Goal: Information Seeking & Learning: Learn about a topic

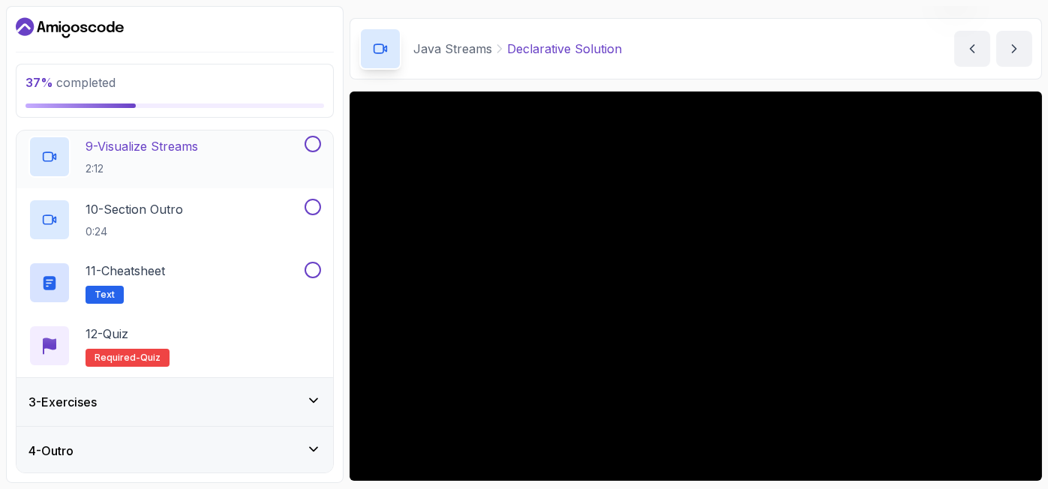
scroll to position [481, 0]
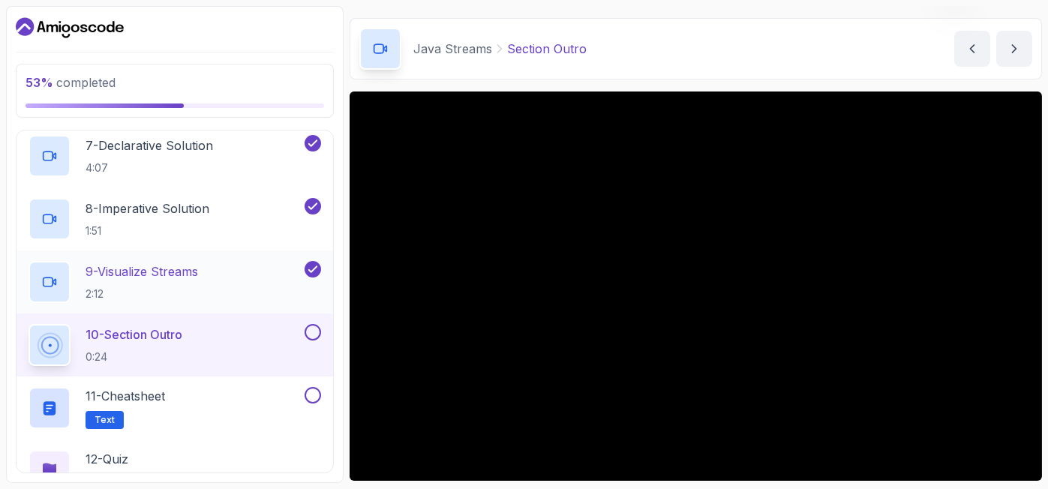
scroll to position [606, 0]
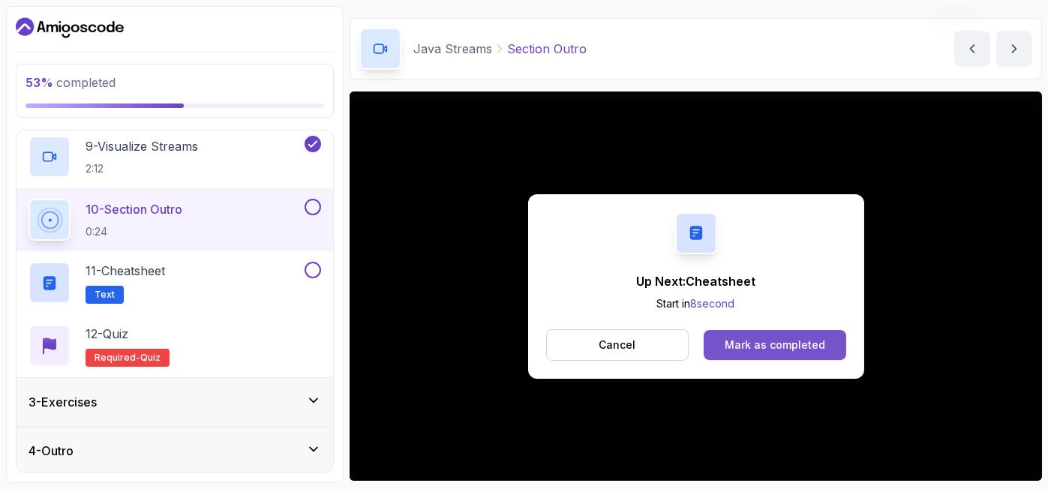
click at [752, 341] on div "Mark as completed" at bounding box center [775, 345] width 101 height 15
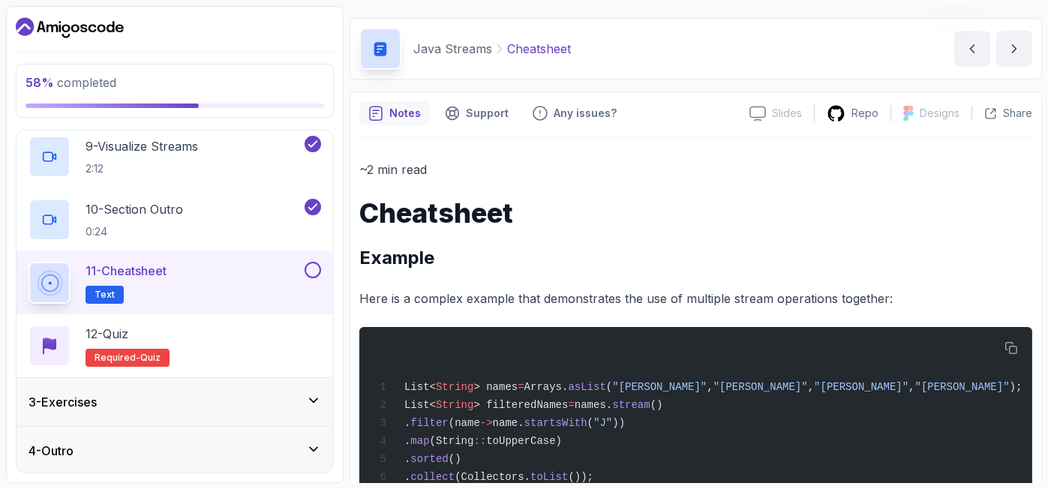
scroll to position [167, 0]
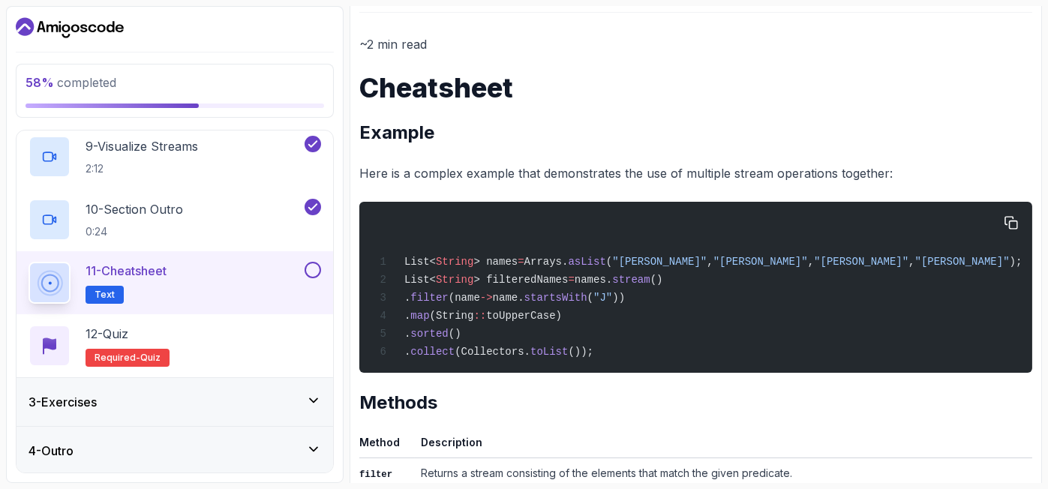
click at [477, 293] on span "(name" at bounding box center [465, 298] width 32 height 12
click at [518, 295] on span "name." at bounding box center [509, 298] width 32 height 12
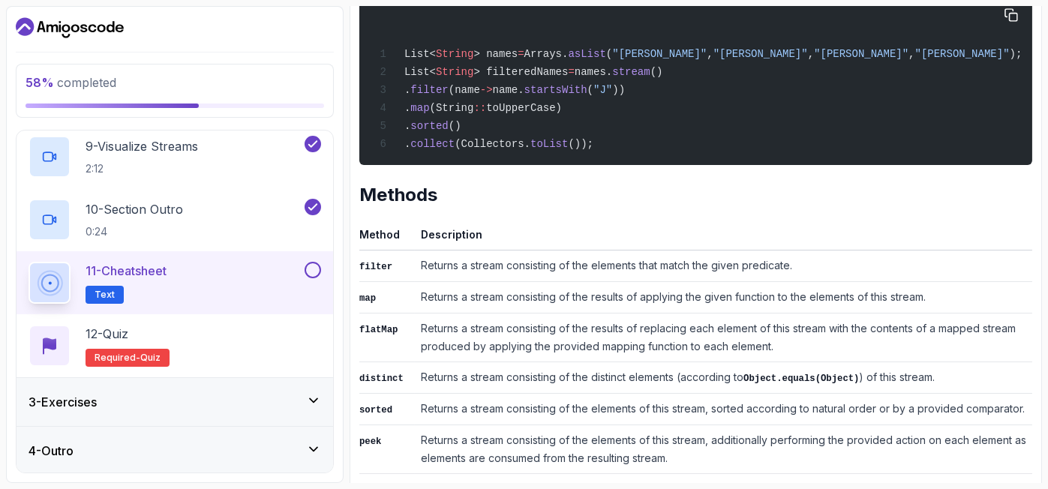
scroll to position [125, 0]
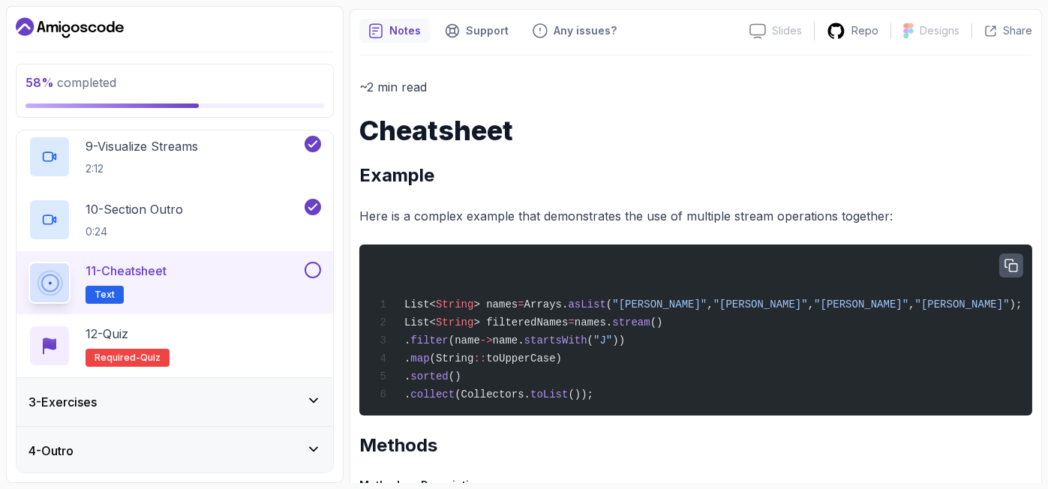
click at [1001, 262] on button "button" at bounding box center [1011, 266] width 24 height 24
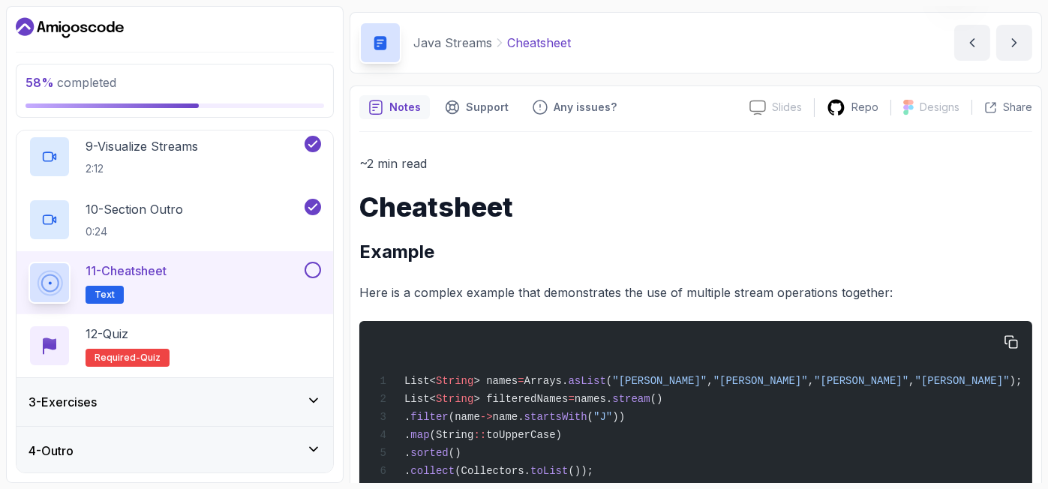
scroll to position [0, 0]
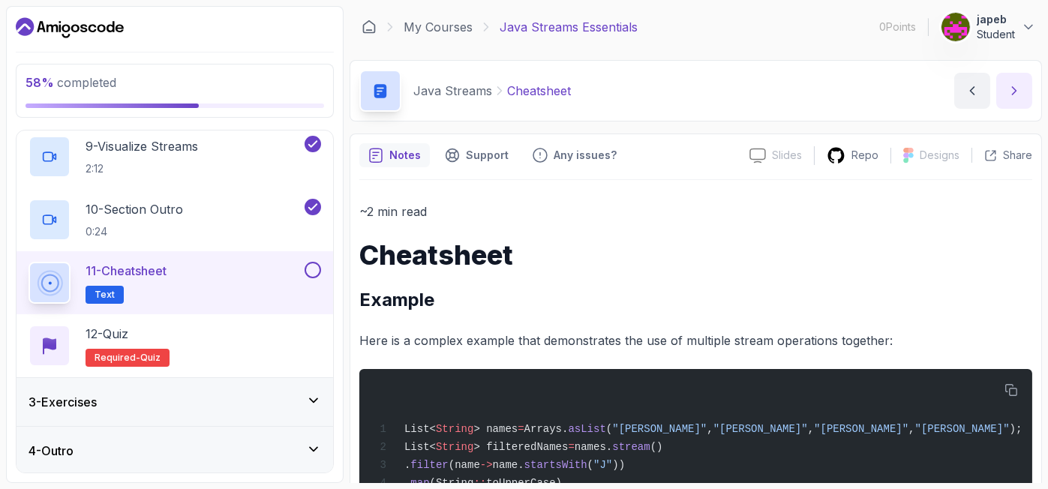
click at [1018, 105] on button "next content" at bounding box center [1014, 91] width 36 height 36
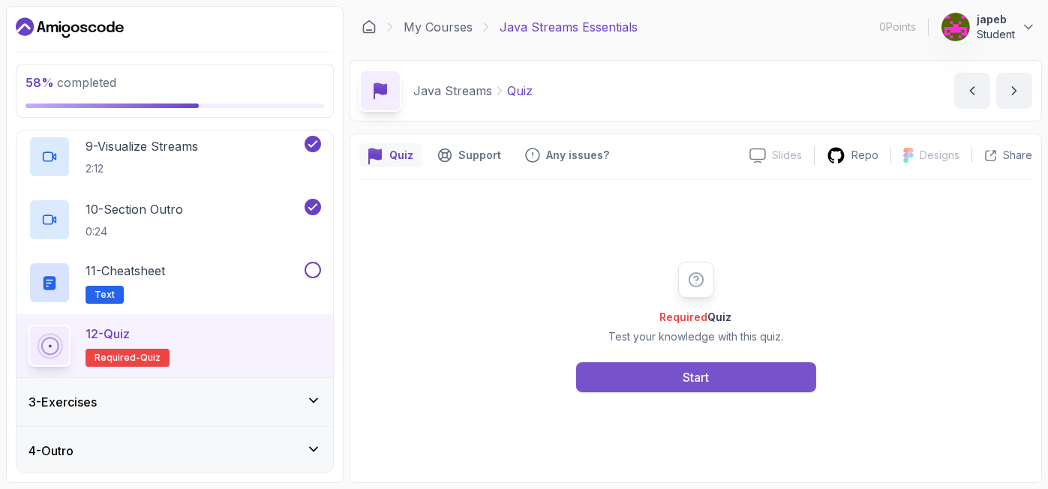
click at [678, 378] on button "Start" at bounding box center [696, 377] width 240 height 30
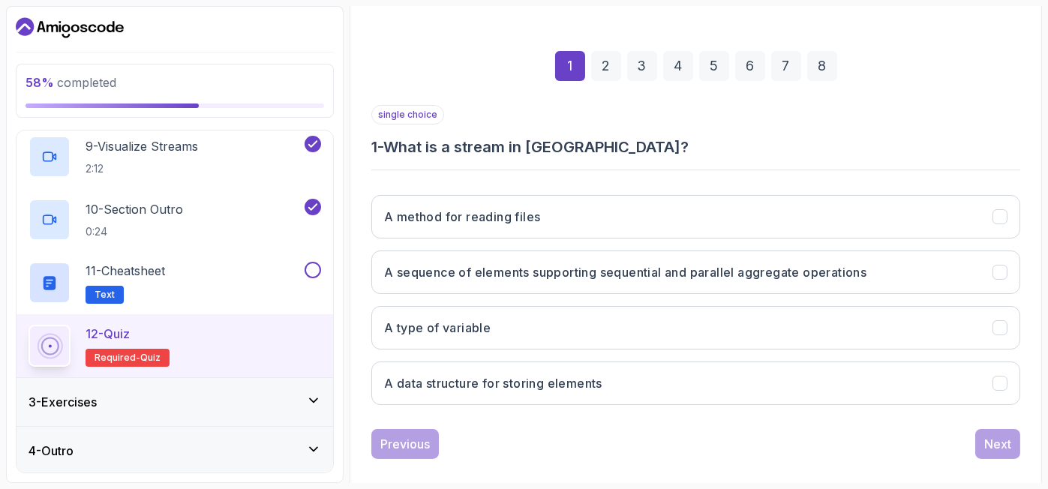
scroll to position [202, 0]
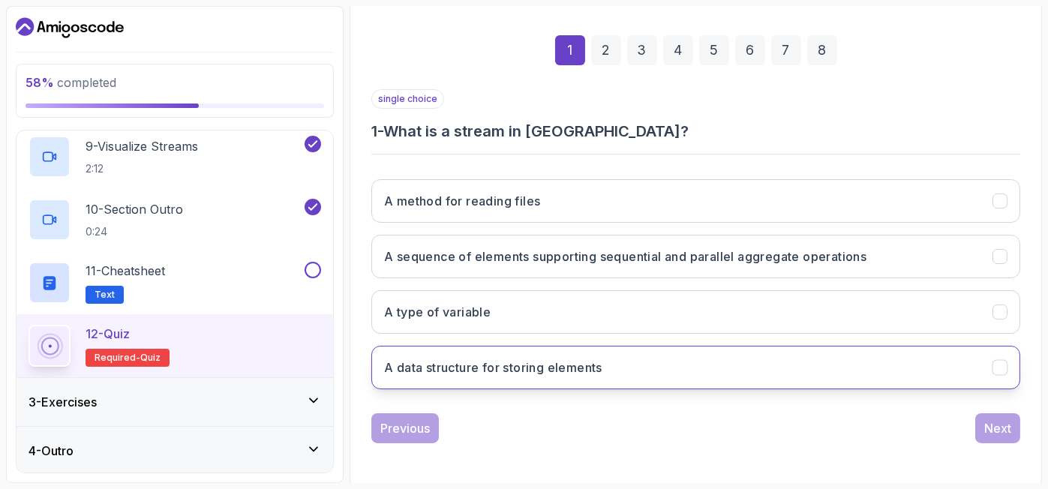
click at [537, 365] on h3 "A data structure for storing elements" at bounding box center [493, 368] width 218 height 18
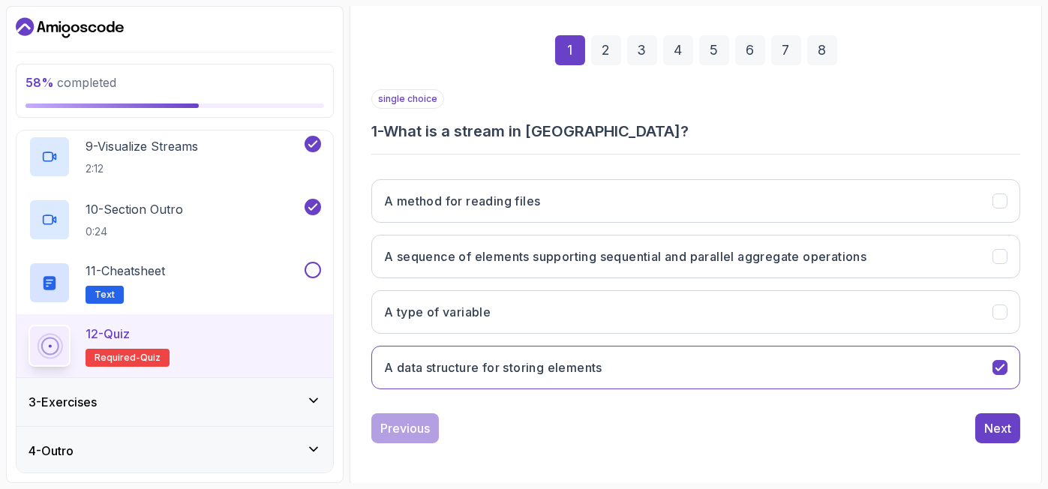
drag, startPoint x: 990, startPoint y: 427, endPoint x: 691, endPoint y: 413, distance: 299.7
click at [691, 413] on div "Previous Next" at bounding box center [695, 428] width 649 height 30
click at [1011, 427] on button "Next" at bounding box center [997, 428] width 45 height 30
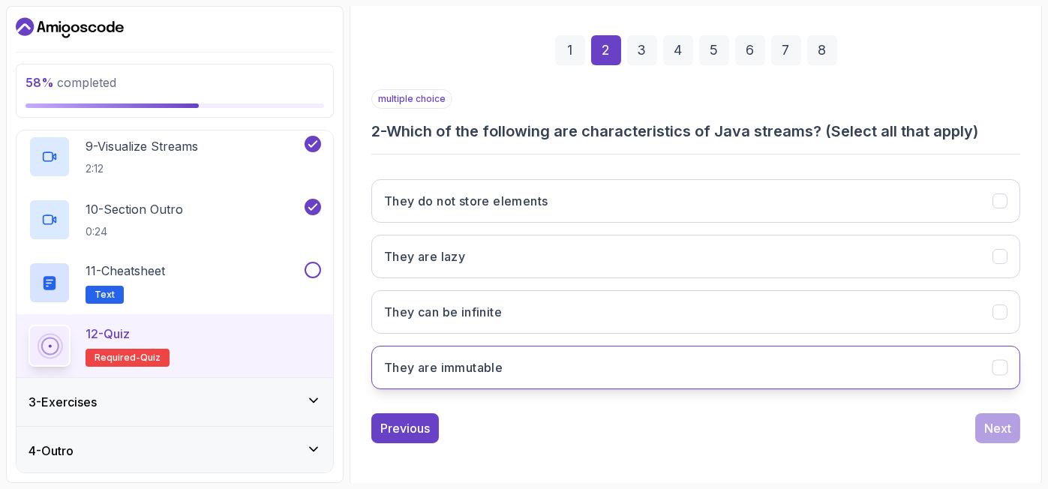
click at [624, 375] on button "They are immutable" at bounding box center [695, 368] width 649 height 44
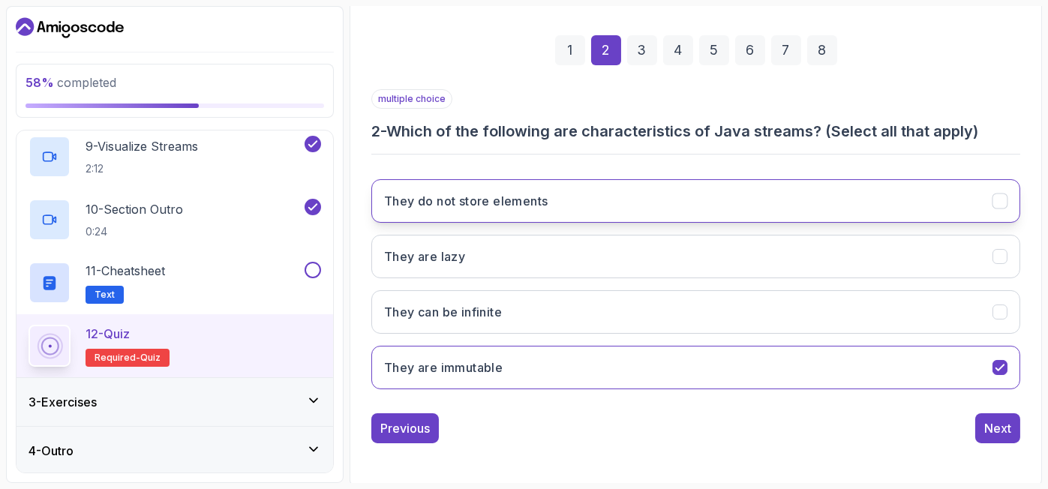
click at [598, 206] on button "They do not store elements" at bounding box center [695, 201] width 649 height 44
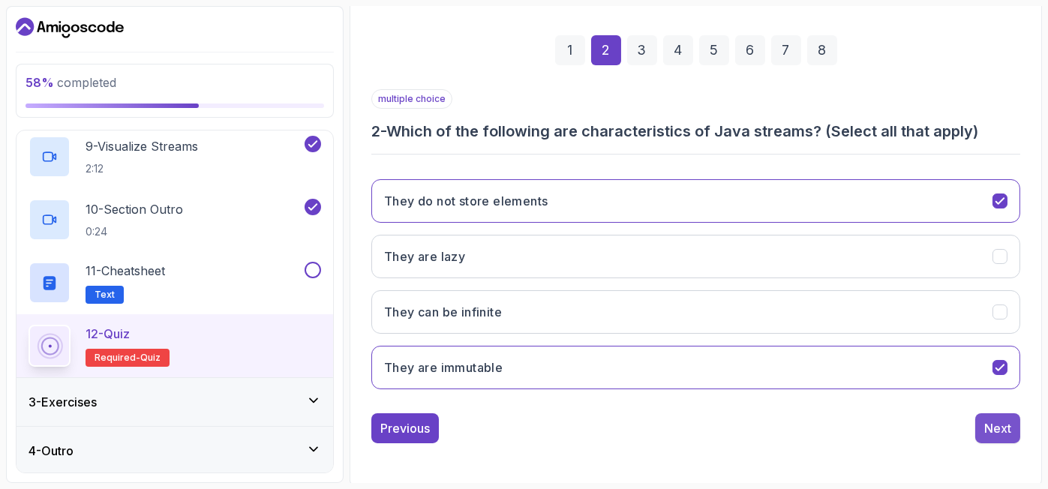
click at [1003, 420] on div "Next" at bounding box center [997, 428] width 27 height 18
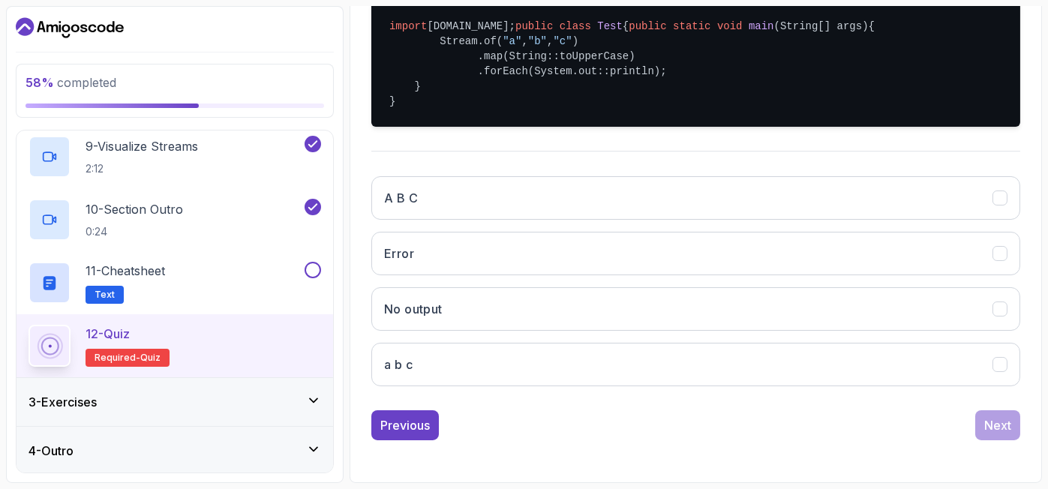
scroll to position [394, 0]
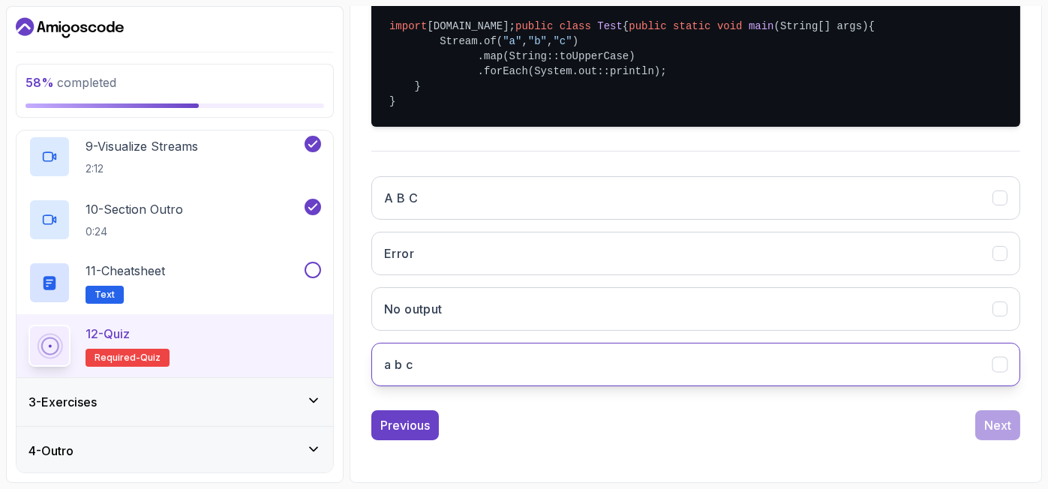
click at [428, 365] on button "a b c" at bounding box center [695, 365] width 649 height 44
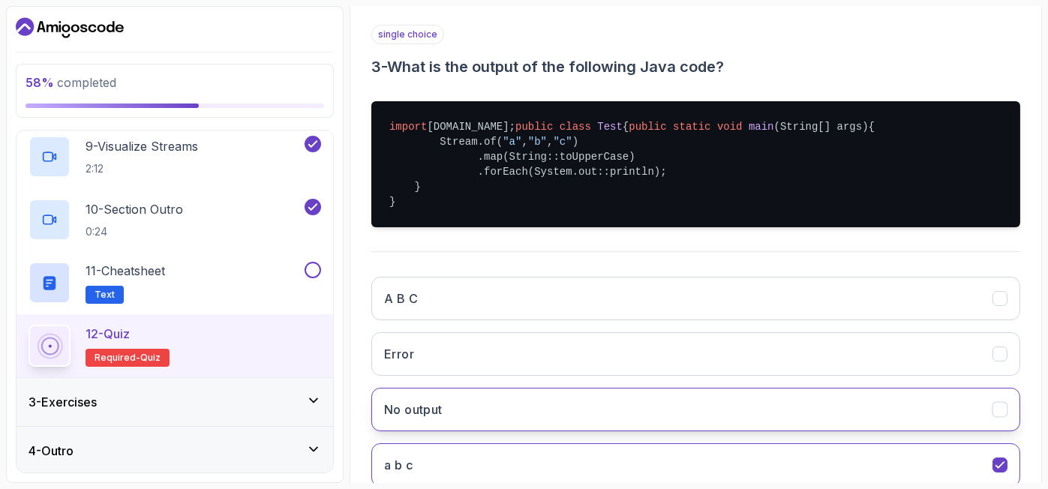
scroll to position [144, 0]
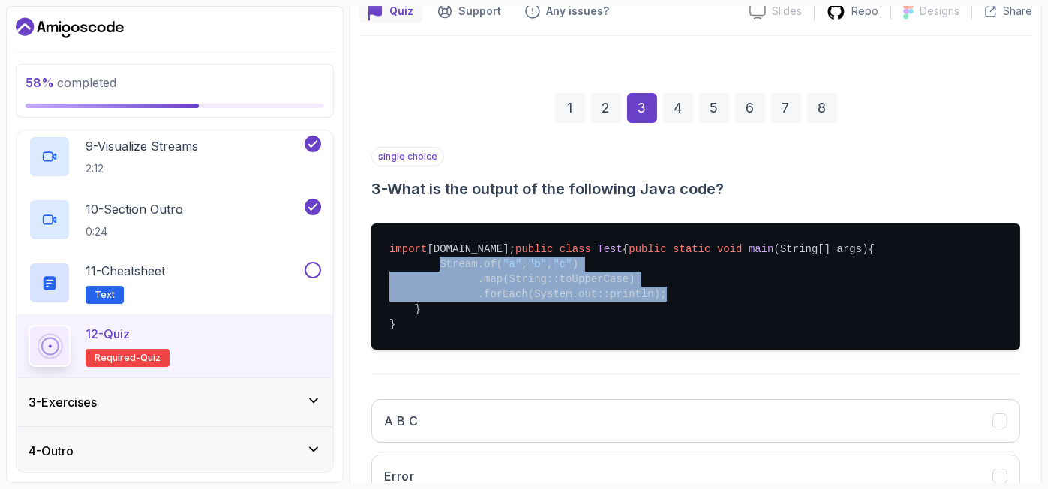
drag, startPoint x: 431, startPoint y: 289, endPoint x: 660, endPoint y: 329, distance: 233.0
click at [660, 329] on pre "import java.util.stream.Stream; public class Test { public static void main (St…" at bounding box center [695, 287] width 649 height 126
copy pre "Stream.of( "a" , "b" , "c" ) .map(String::toUpperCase) .forEach(System.out::pri…"
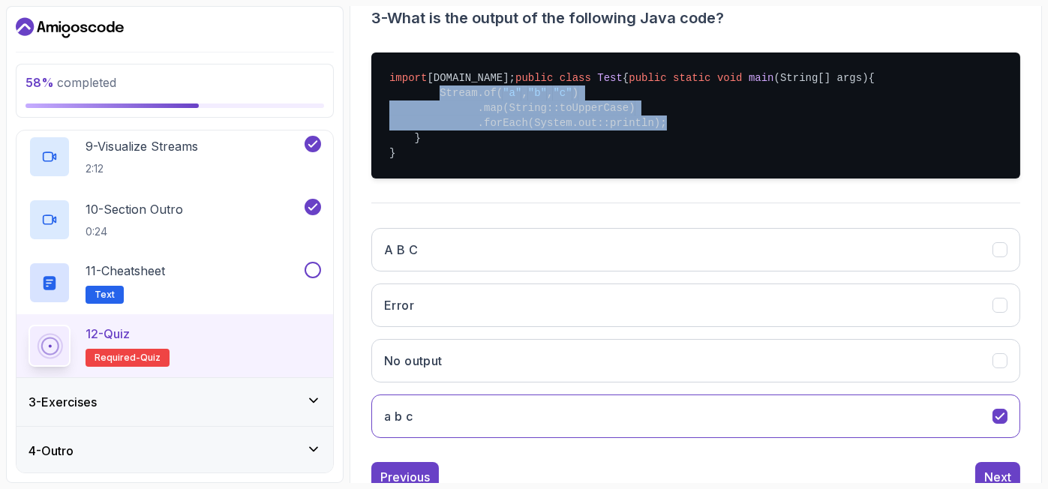
scroll to position [394, 0]
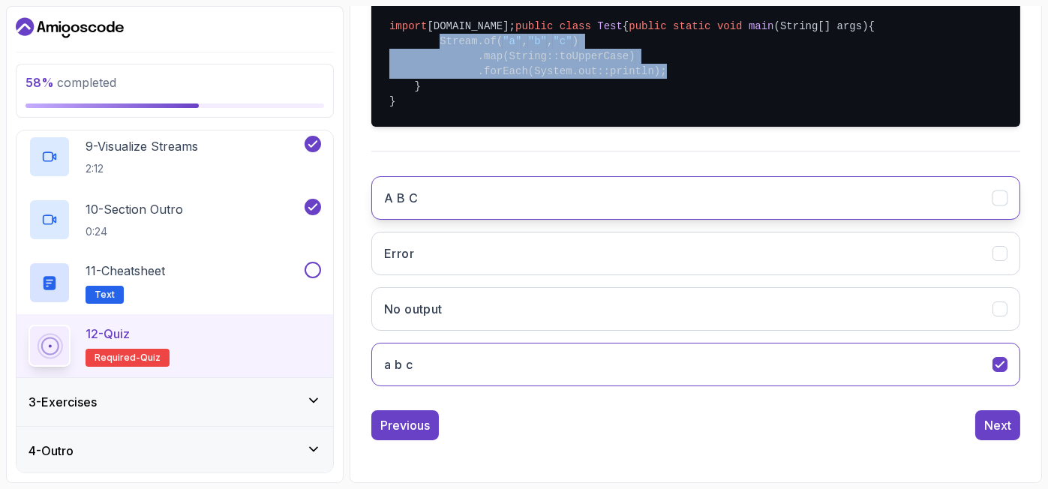
click at [523, 208] on button "A B C" at bounding box center [695, 198] width 649 height 44
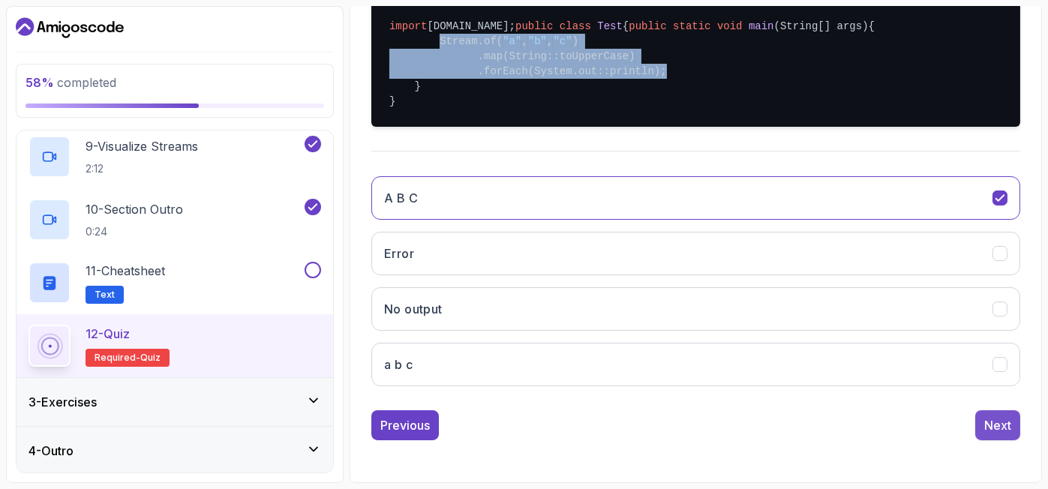
click at [996, 425] on div "Next" at bounding box center [997, 425] width 27 height 18
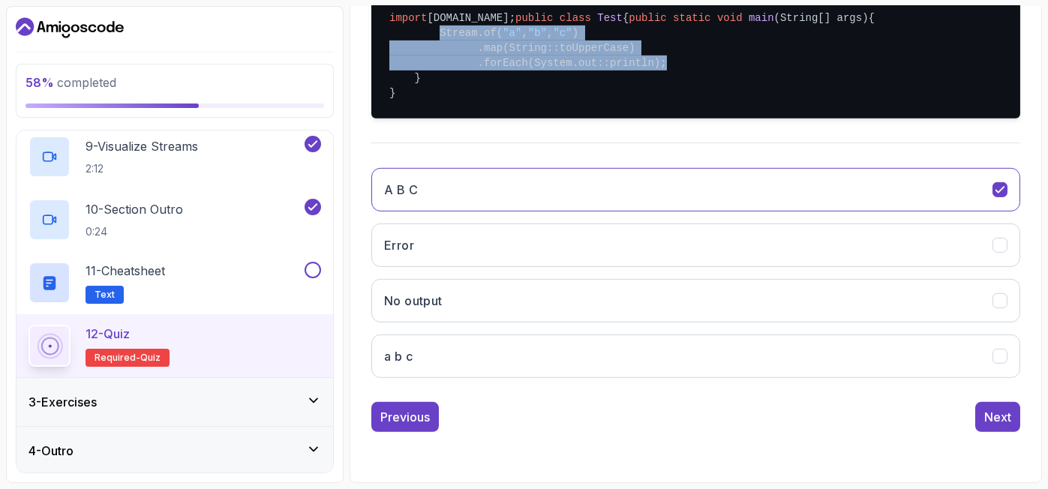
scroll to position [202, 0]
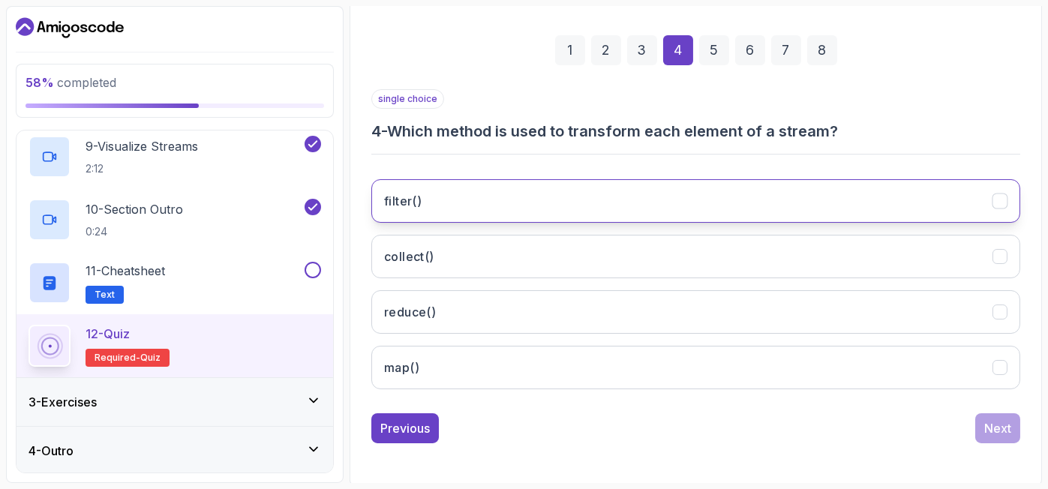
click at [549, 194] on button "filter()" at bounding box center [695, 201] width 649 height 44
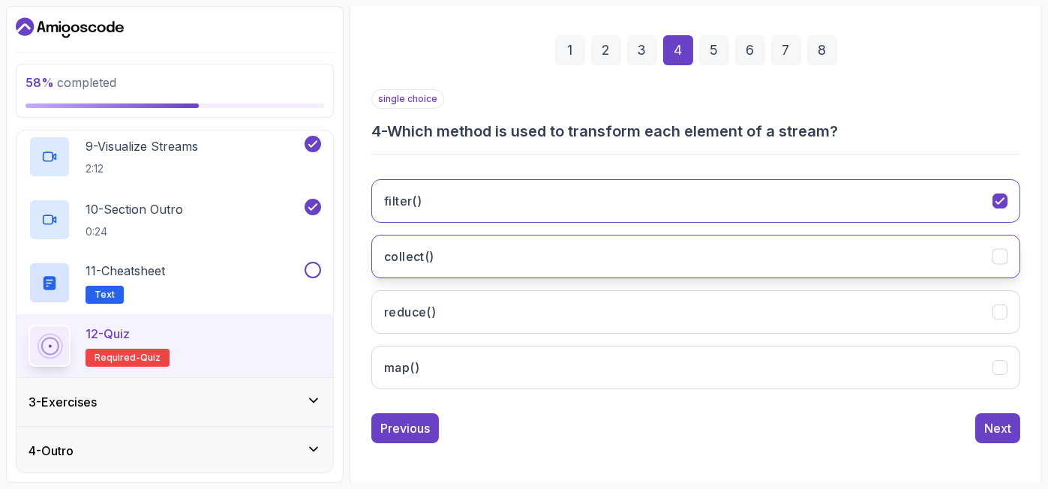
click at [540, 260] on button "collect()" at bounding box center [695, 257] width 649 height 44
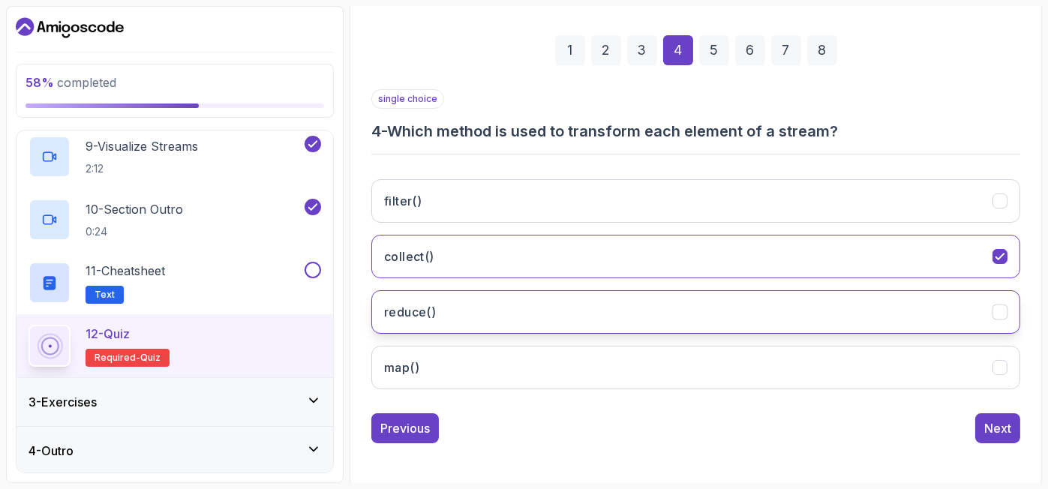
click at [536, 299] on button "reduce()" at bounding box center [695, 312] width 649 height 44
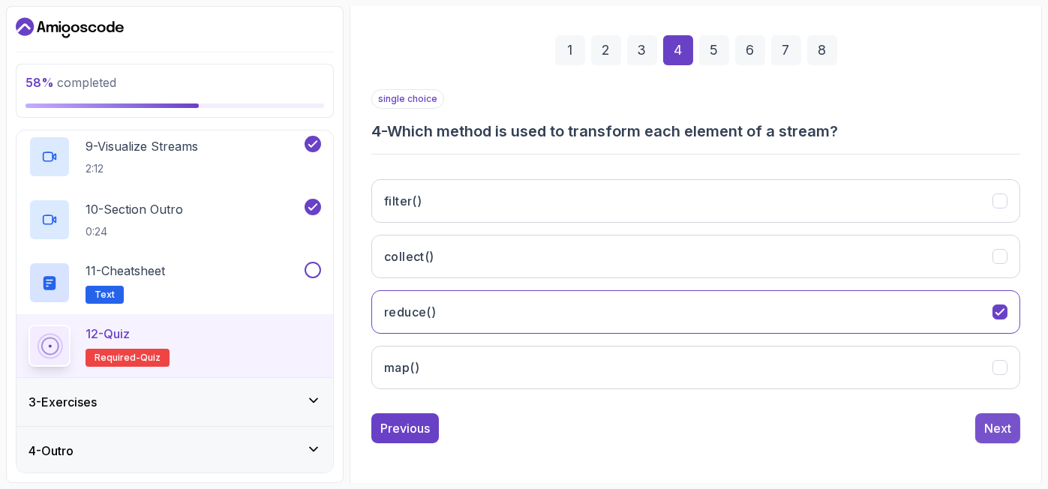
click at [1001, 434] on div "Next" at bounding box center [997, 428] width 27 height 18
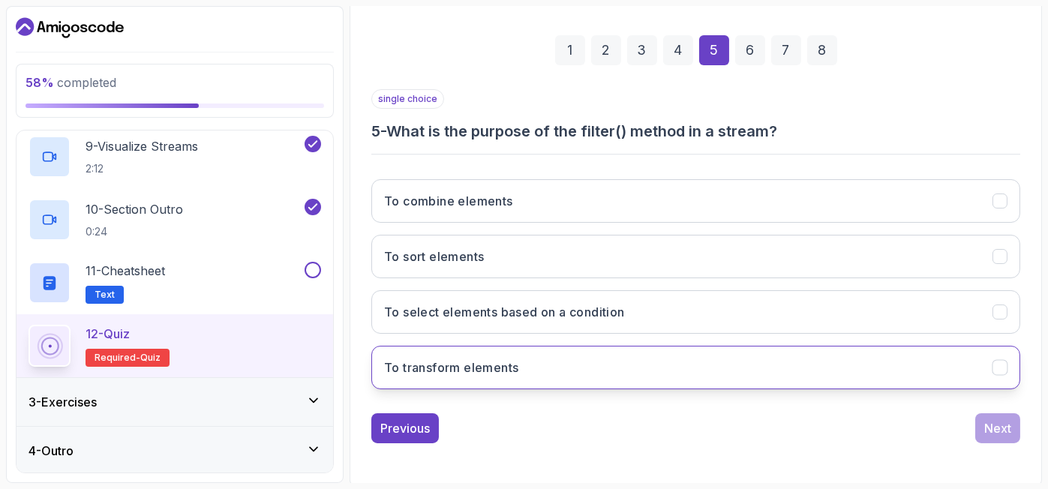
click at [498, 371] on h3 "To transform elements" at bounding box center [451, 368] width 134 height 18
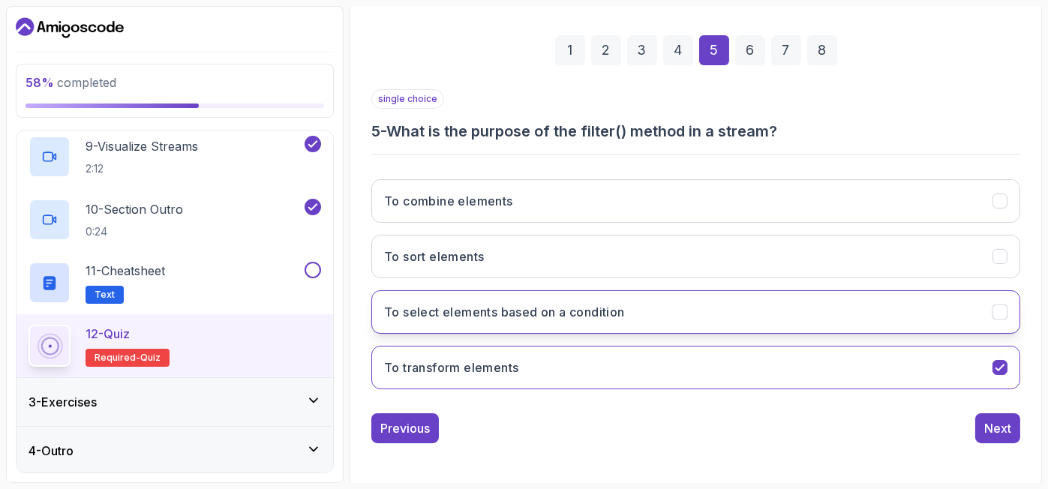
click at [516, 311] on h3 "To select elements based on a condition" at bounding box center [504, 312] width 241 height 18
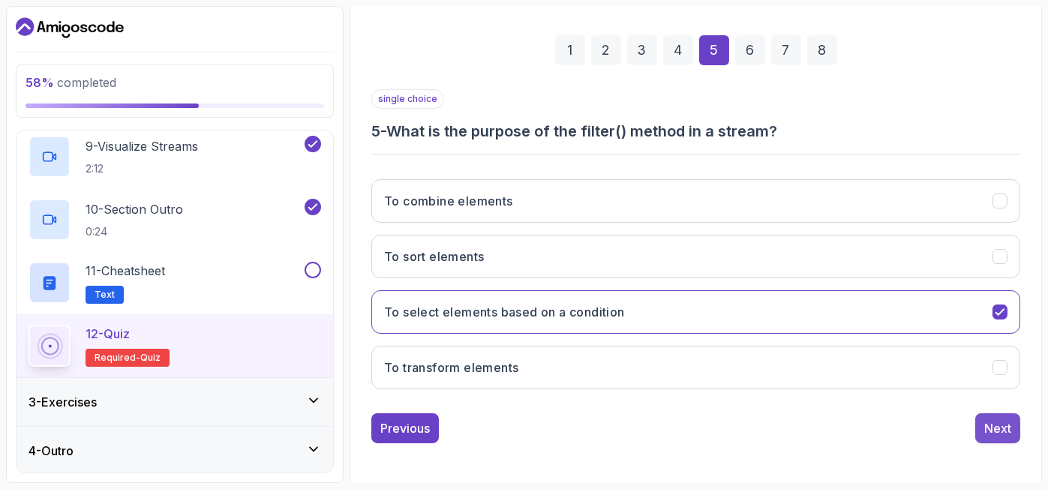
click at [1000, 426] on div "Next" at bounding box center [997, 428] width 27 height 18
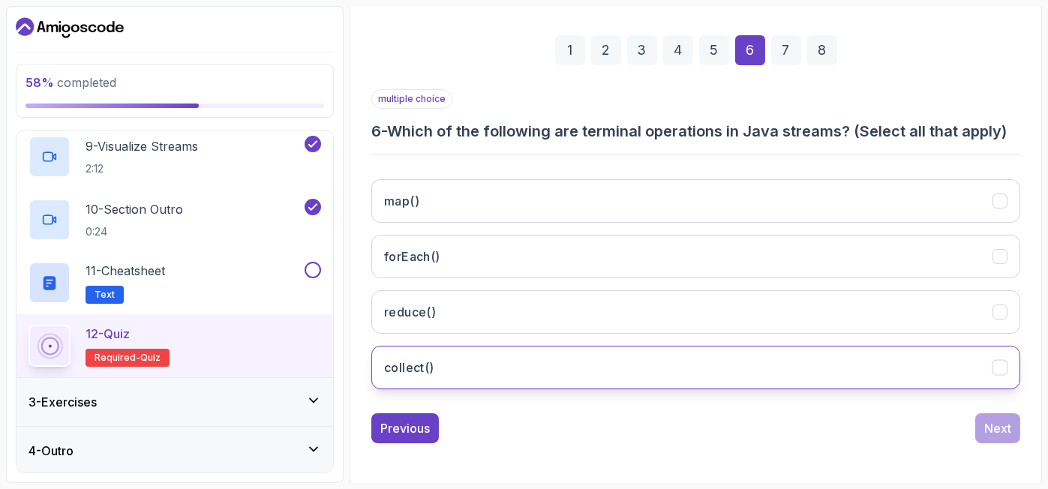
click at [694, 371] on button "collect()" at bounding box center [695, 368] width 649 height 44
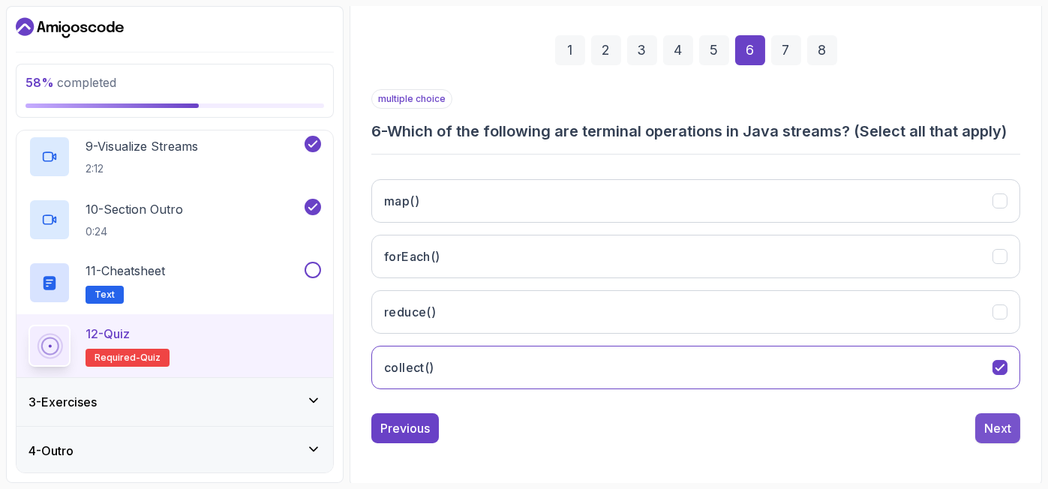
click at [998, 431] on div "Next" at bounding box center [997, 428] width 27 height 18
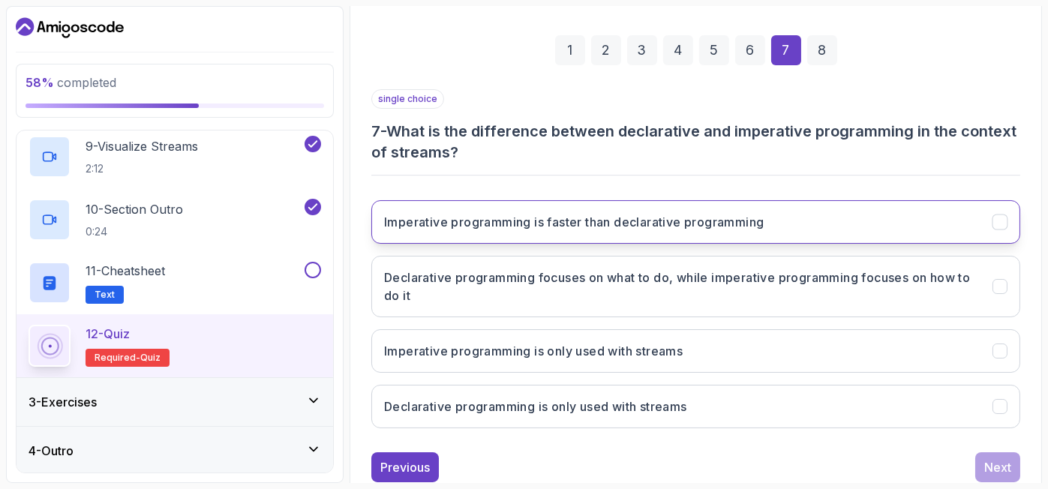
click at [722, 223] on h3 "Imperative programming is faster than declarative programming" at bounding box center [574, 222] width 380 height 18
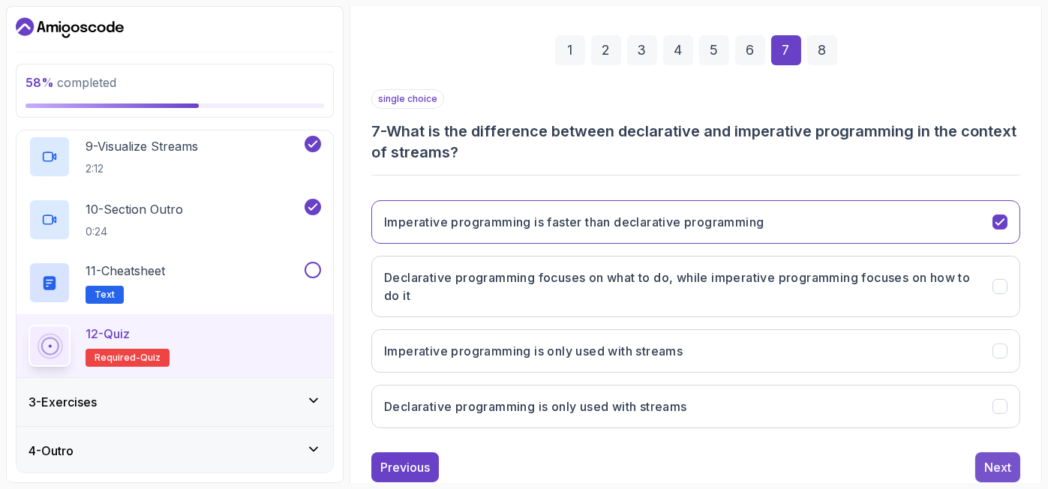
click at [992, 458] on div "Next" at bounding box center [997, 467] width 27 height 18
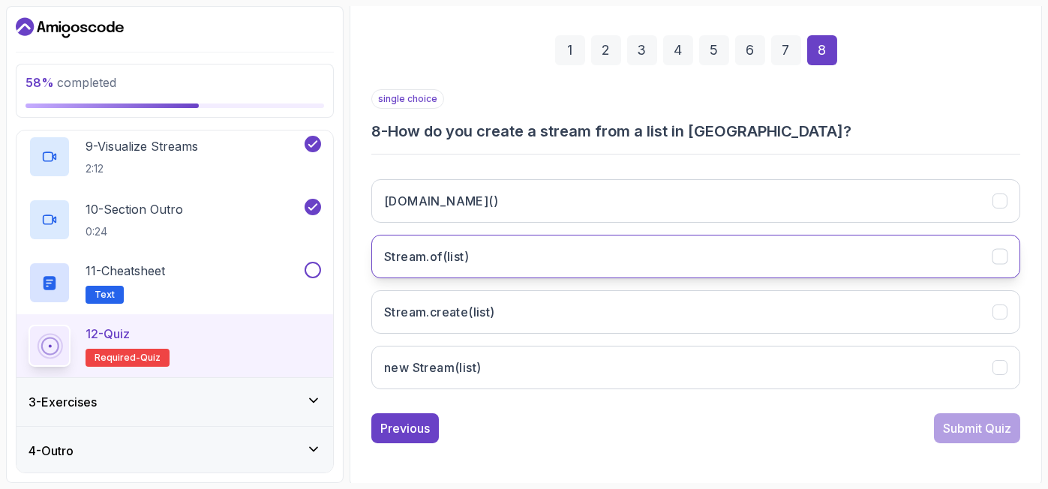
click at [705, 242] on button "Stream.of(list)" at bounding box center [695, 257] width 649 height 44
click at [992, 425] on div "Submit Quiz" at bounding box center [977, 428] width 68 height 18
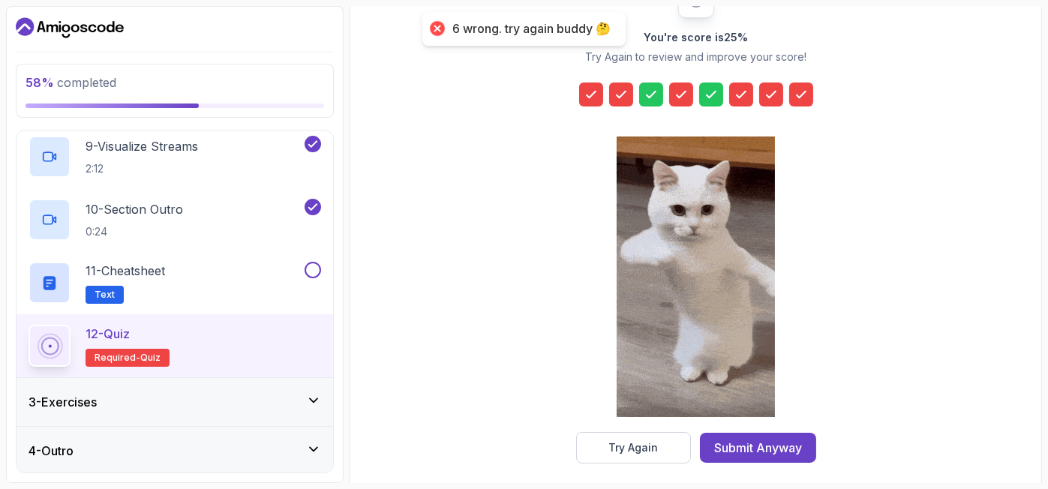
scroll to position [228, 0]
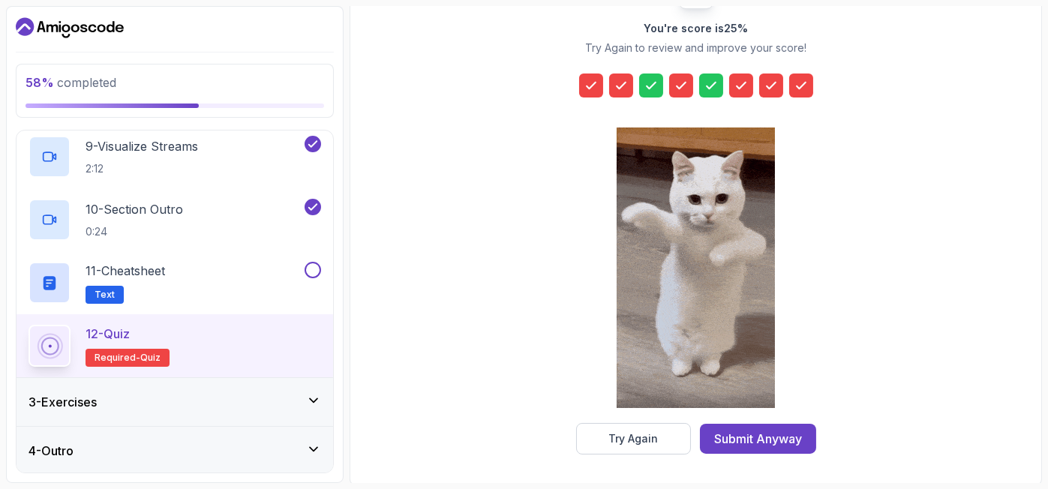
click at [156, 398] on div "3 - Exercises" at bounding box center [175, 402] width 293 height 18
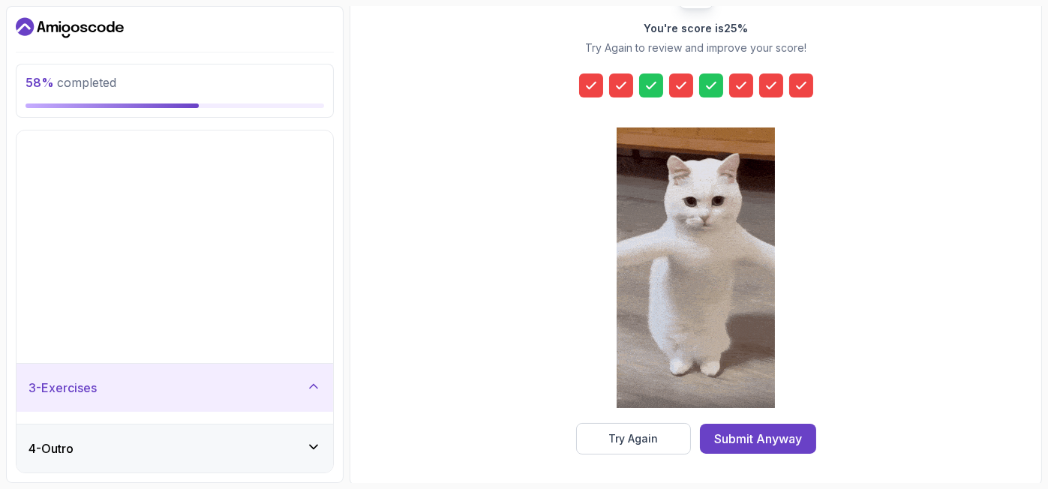
scroll to position [0, 0]
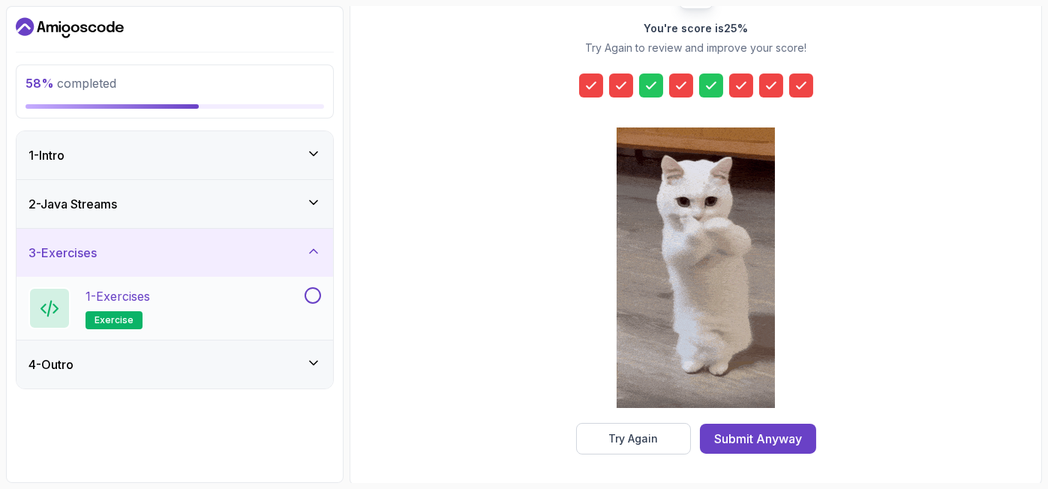
click at [175, 308] on div "1 - Exercises exercise" at bounding box center [165, 308] width 273 height 42
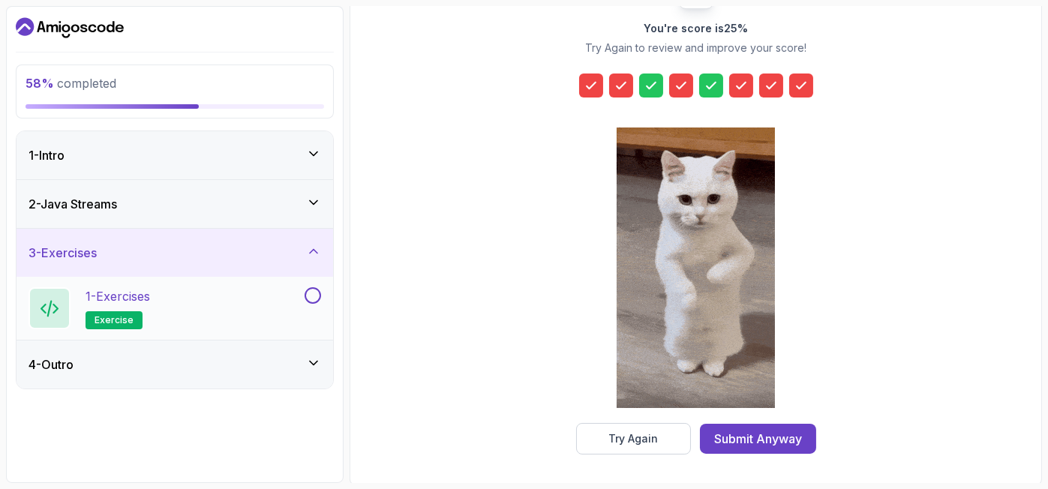
click at [314, 303] on button "1 - Exercises exercise" at bounding box center [175, 308] width 293 height 42
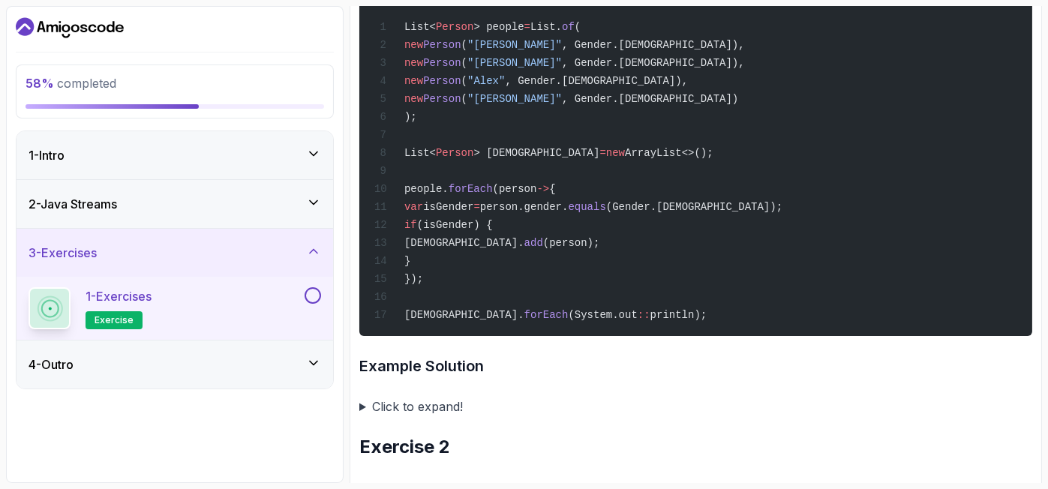
scroll to position [625, 0]
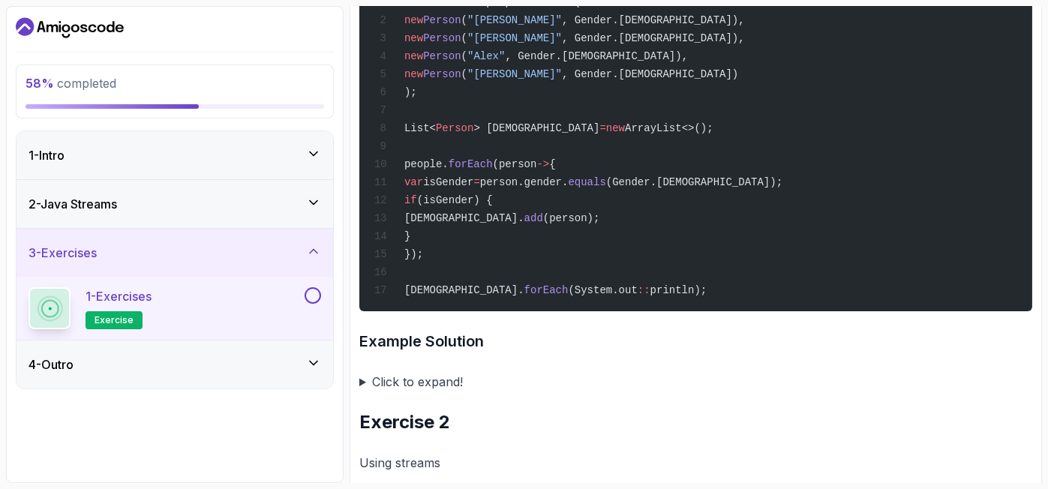
click at [363, 379] on summary "Click to expand!" at bounding box center [695, 381] width 673 height 21
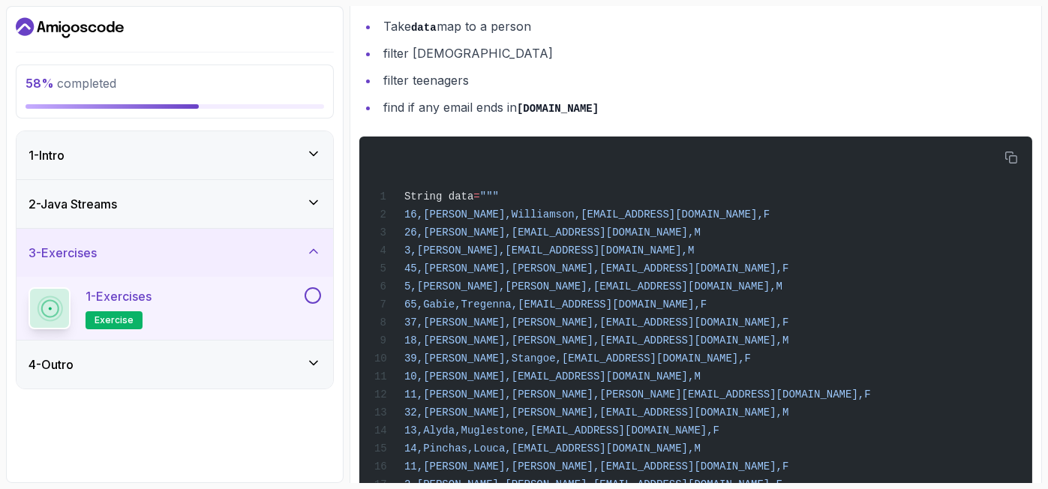
scroll to position [2130, 0]
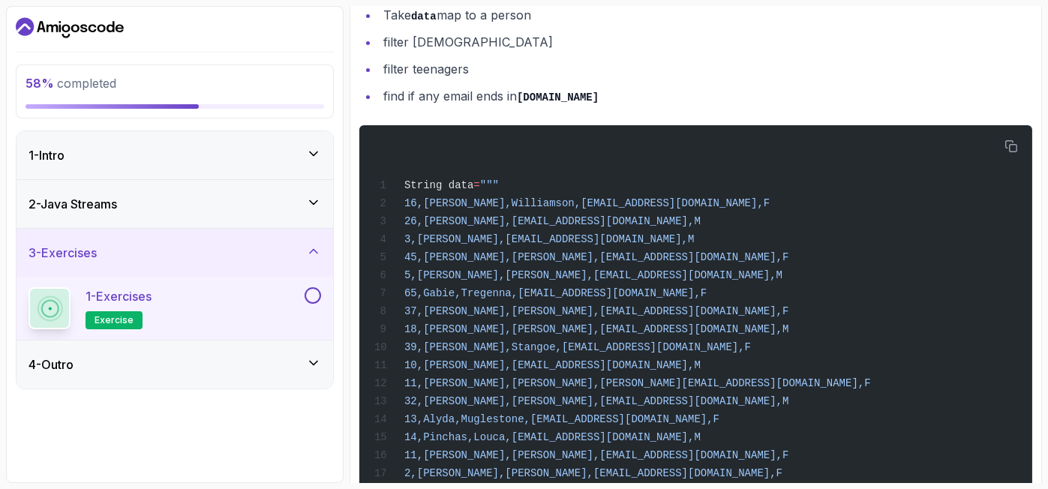
click at [110, 359] on div "4 - Outro" at bounding box center [175, 365] width 293 height 18
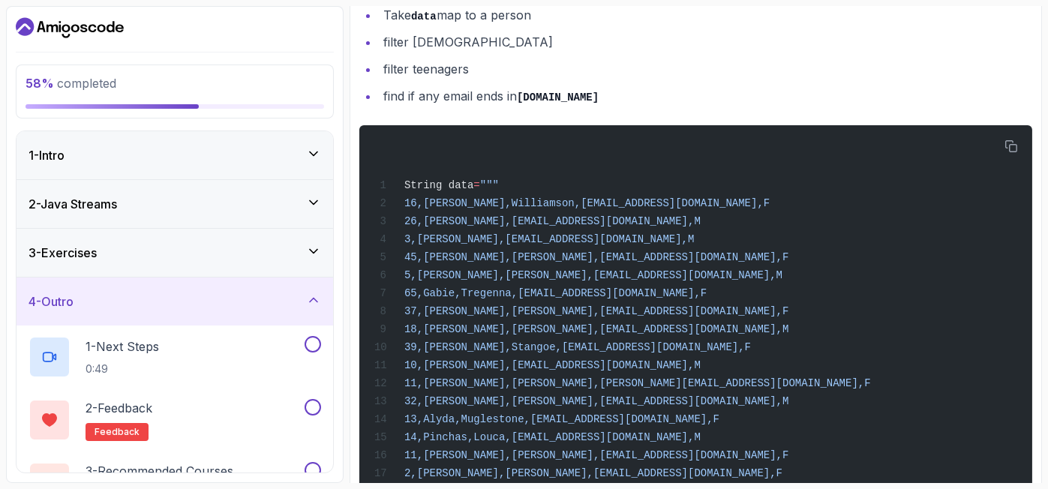
scroll to position [102, 0]
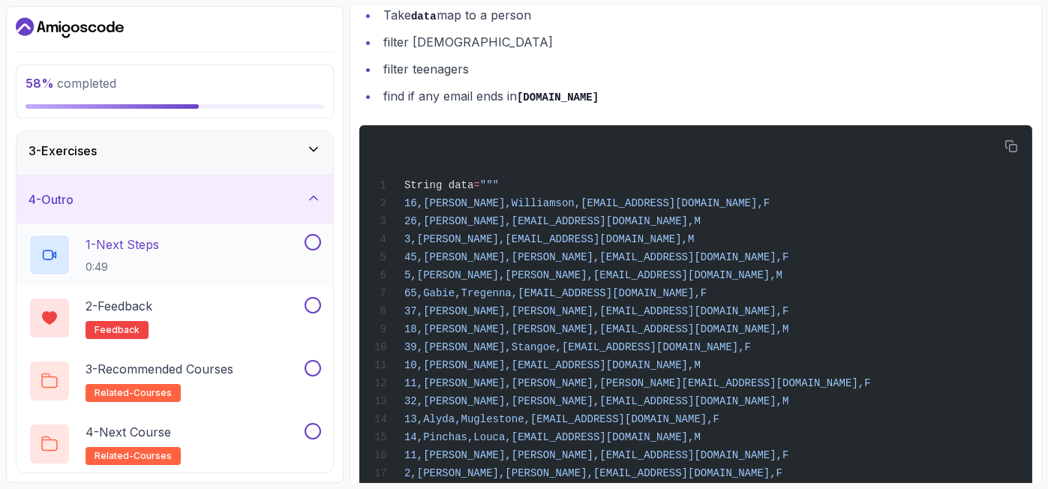
click at [153, 260] on p "0:49" at bounding box center [123, 267] width 74 height 15
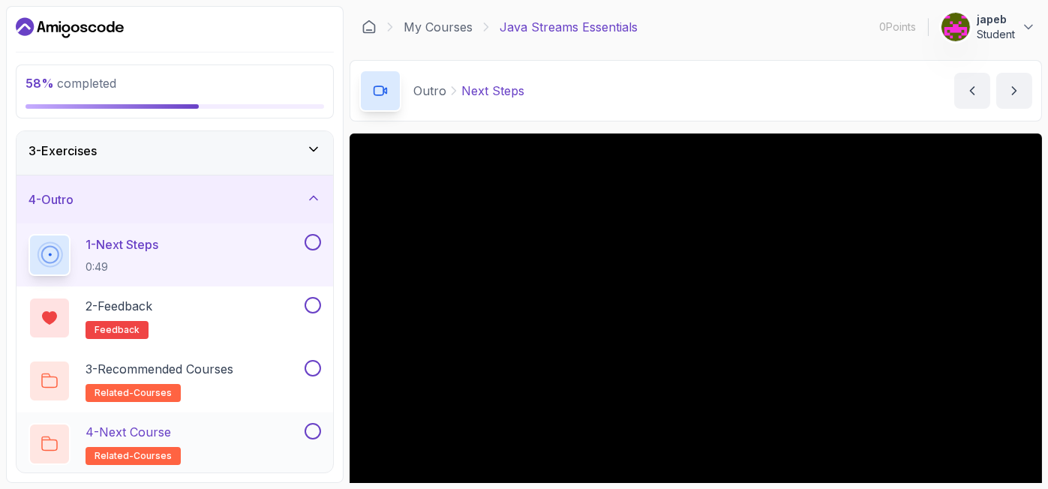
click at [179, 441] on div "4 - Next Course related-courses" at bounding box center [165, 444] width 273 height 42
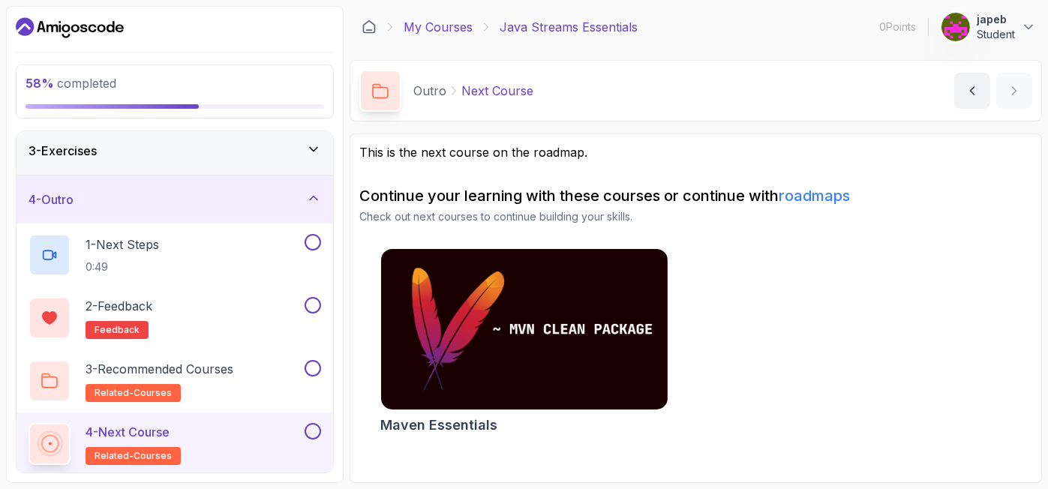
click at [423, 31] on link "My Courses" at bounding box center [438, 27] width 69 height 18
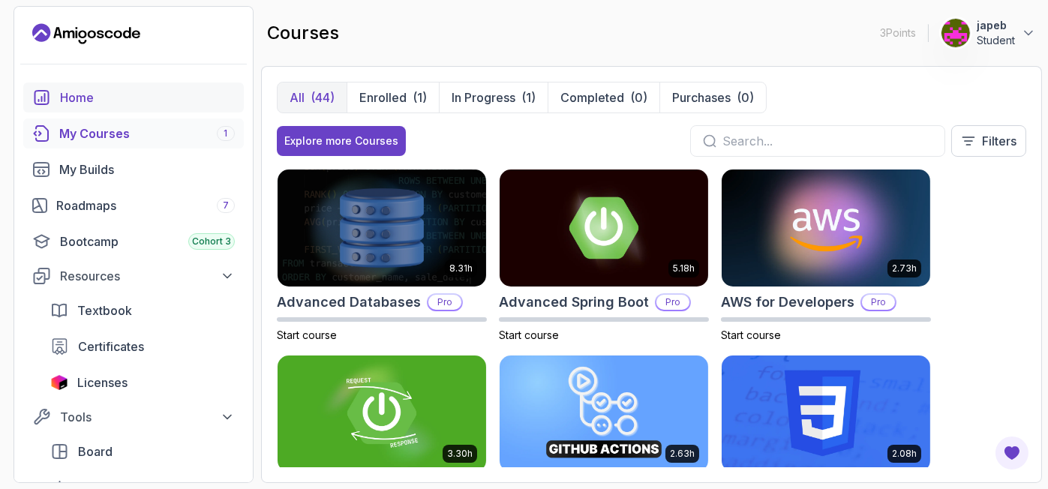
click at [77, 91] on div "Home" at bounding box center [147, 98] width 175 height 18
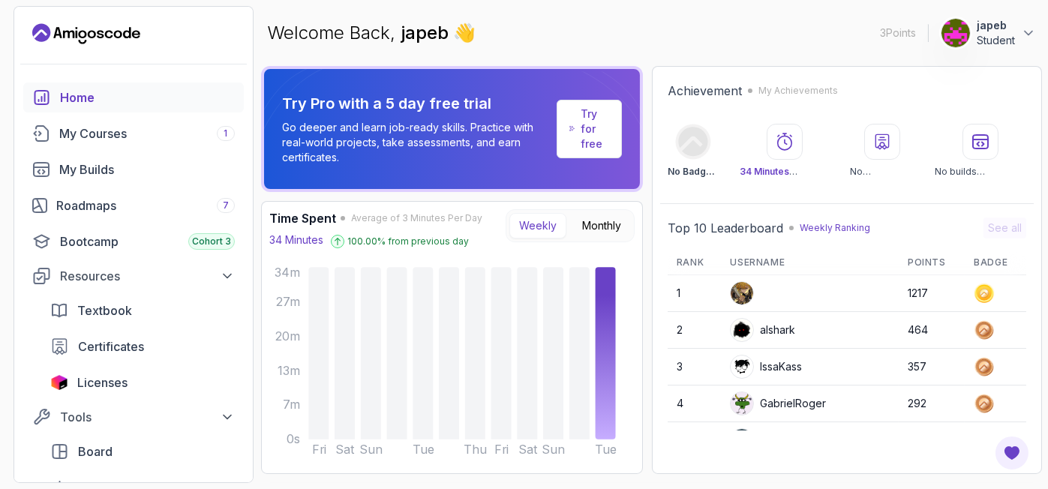
click at [96, 98] on div "Home" at bounding box center [147, 98] width 175 height 18
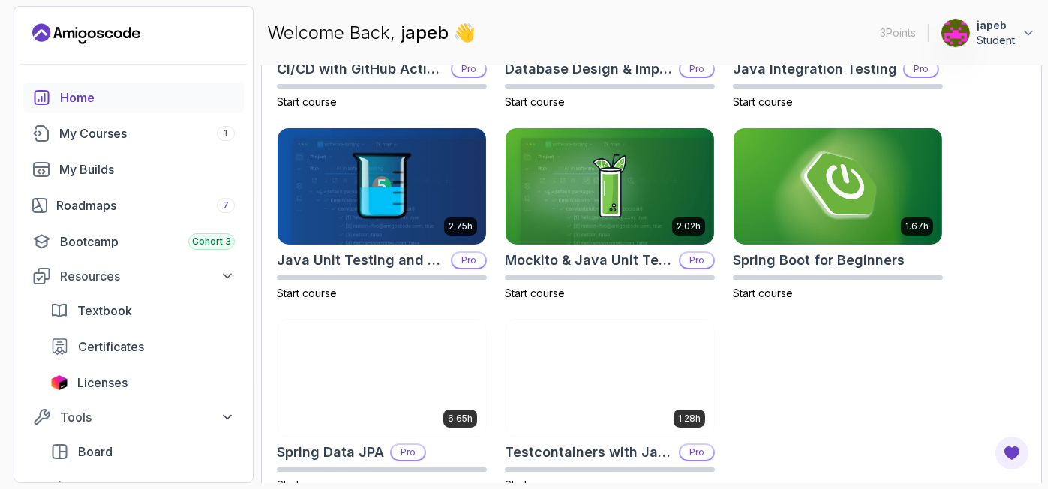
scroll to position [375, 0]
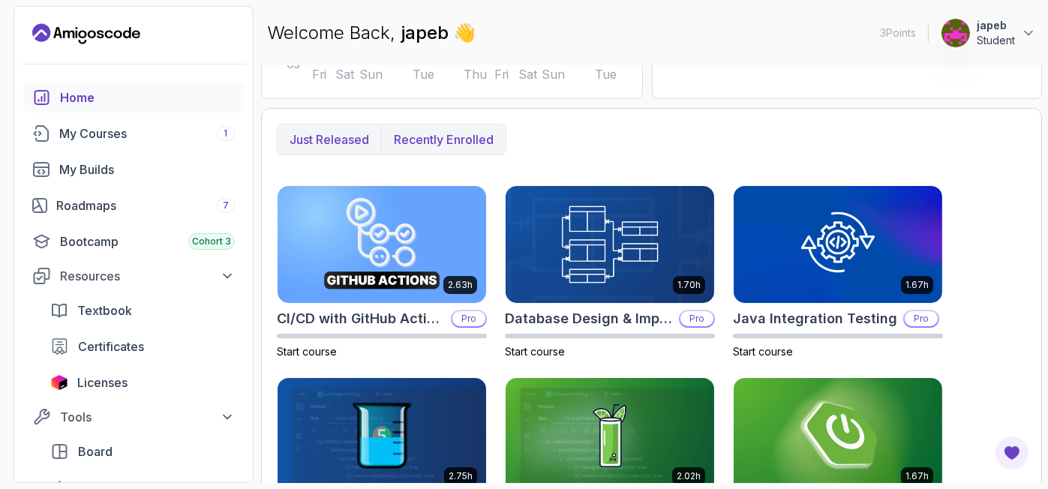
click at [410, 137] on p "Recently enrolled" at bounding box center [444, 140] width 100 height 18
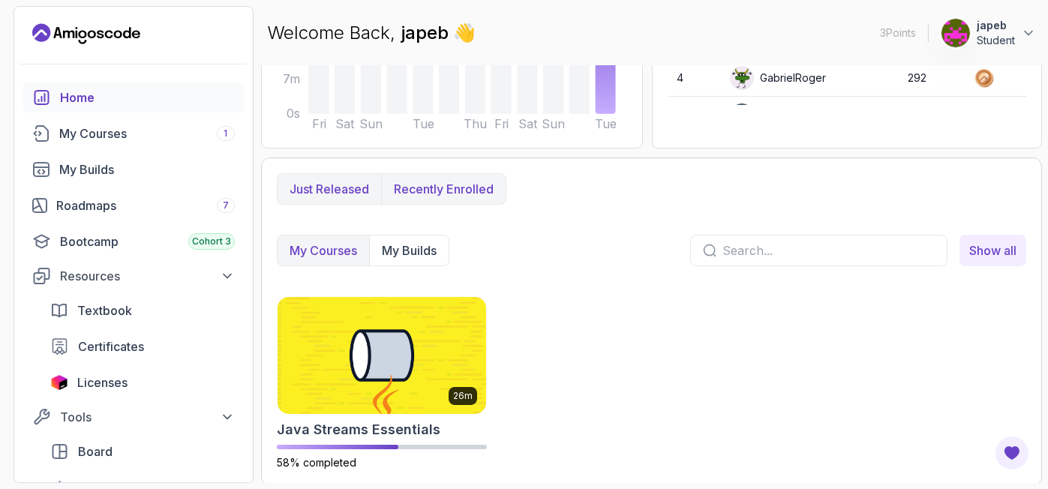
click at [347, 180] on p "Just released" at bounding box center [330, 189] width 80 height 18
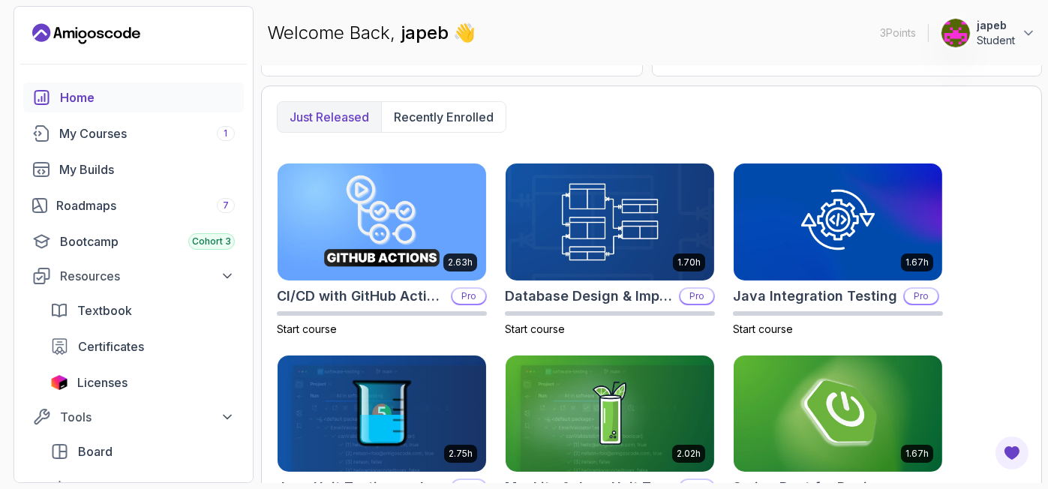
scroll to position [523, 0]
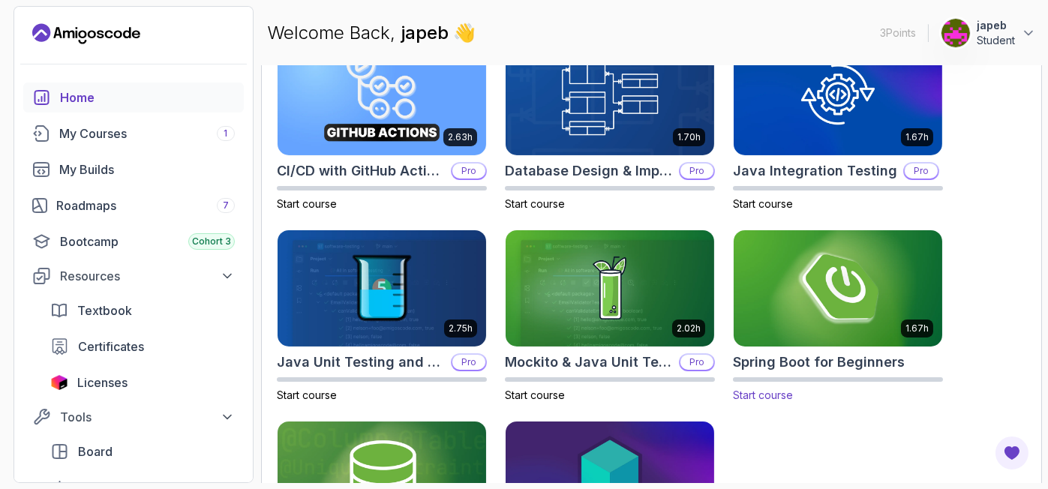
click at [891, 269] on img at bounding box center [838, 288] width 219 height 122
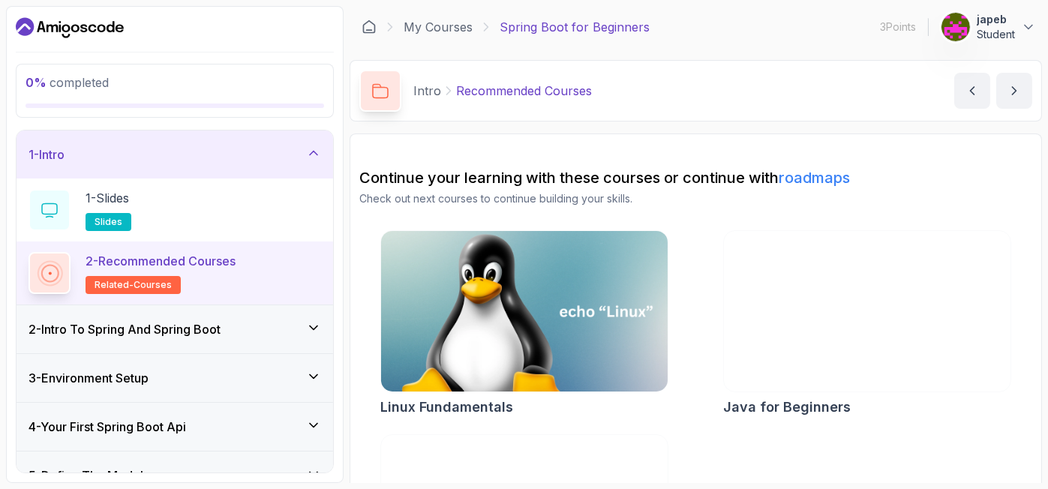
scroll to position [152, 0]
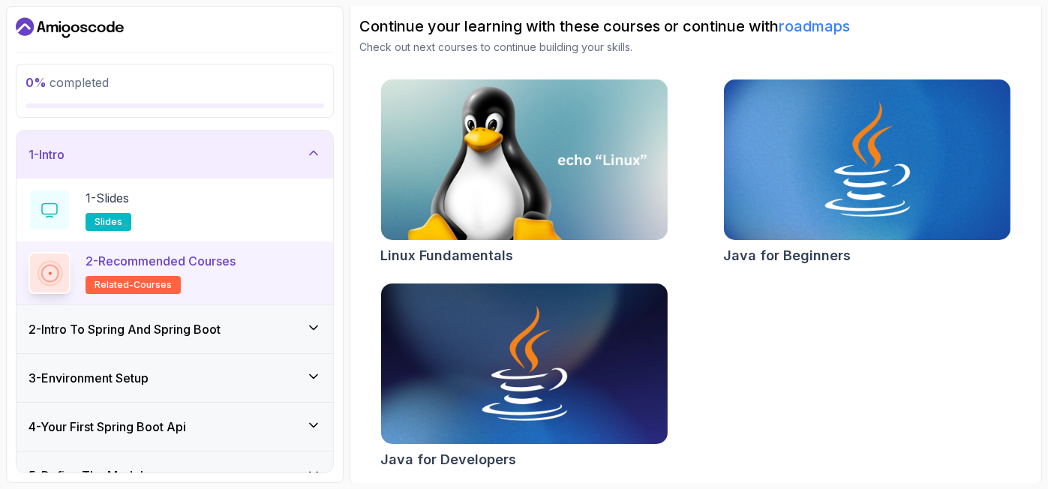
click at [182, 326] on h3 "2 - Intro To Spring And Spring Boot" at bounding box center [125, 329] width 192 height 18
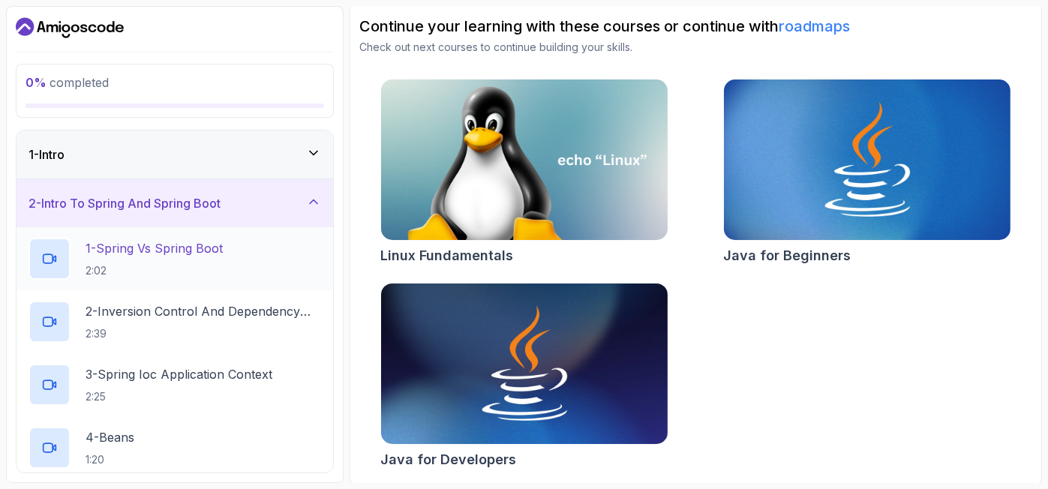
click at [170, 255] on p "1 - Spring Vs Spring Boot" at bounding box center [154, 248] width 137 height 18
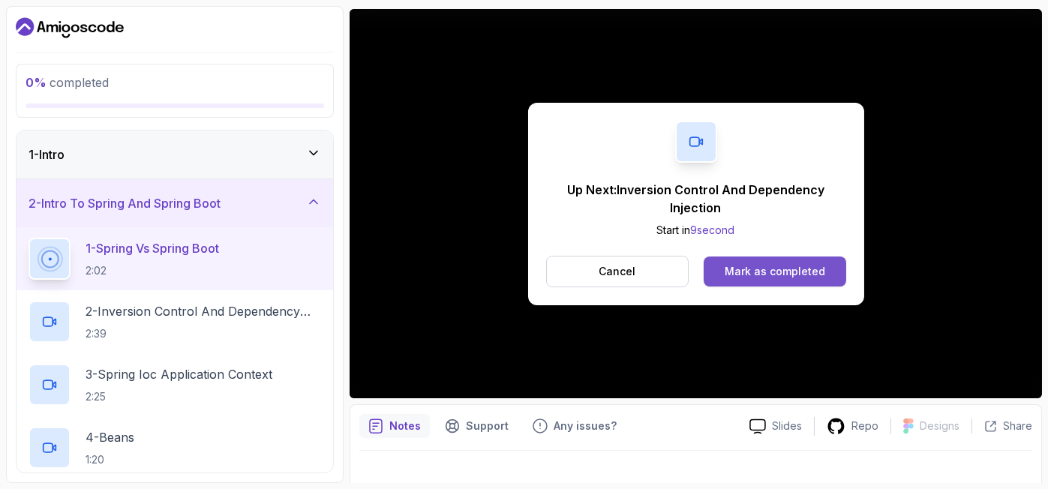
click at [774, 284] on button "Mark as completed" at bounding box center [775, 272] width 142 height 30
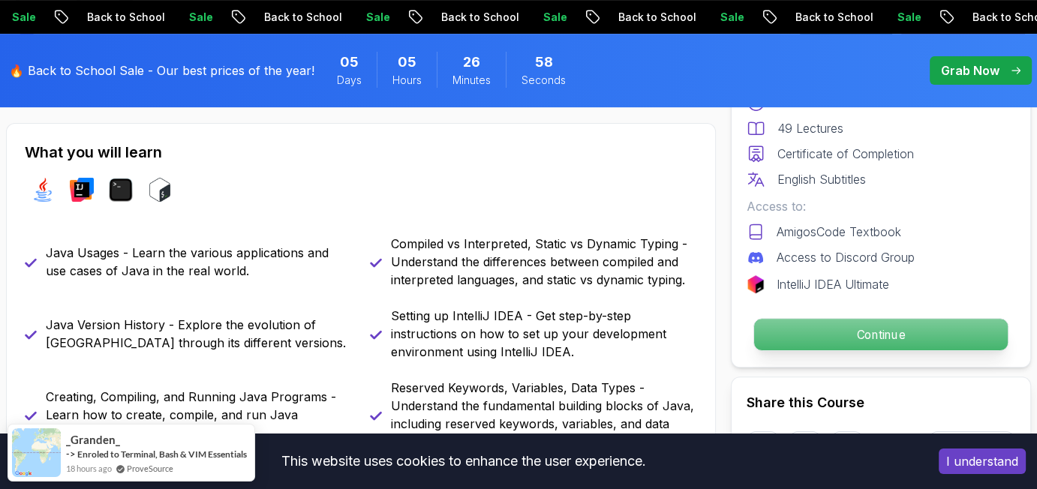
scroll to position [500, 0]
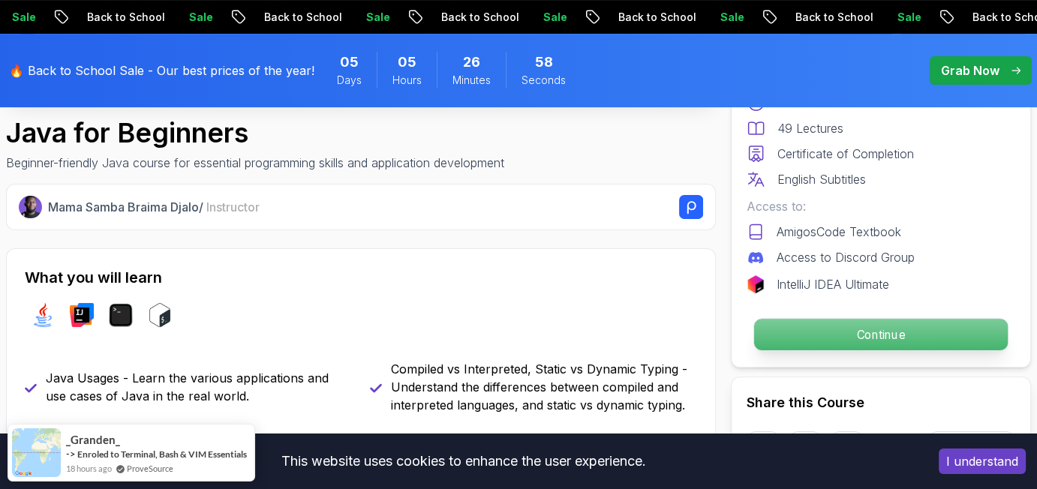
click at [855, 331] on p "Continue" at bounding box center [881, 335] width 254 height 32
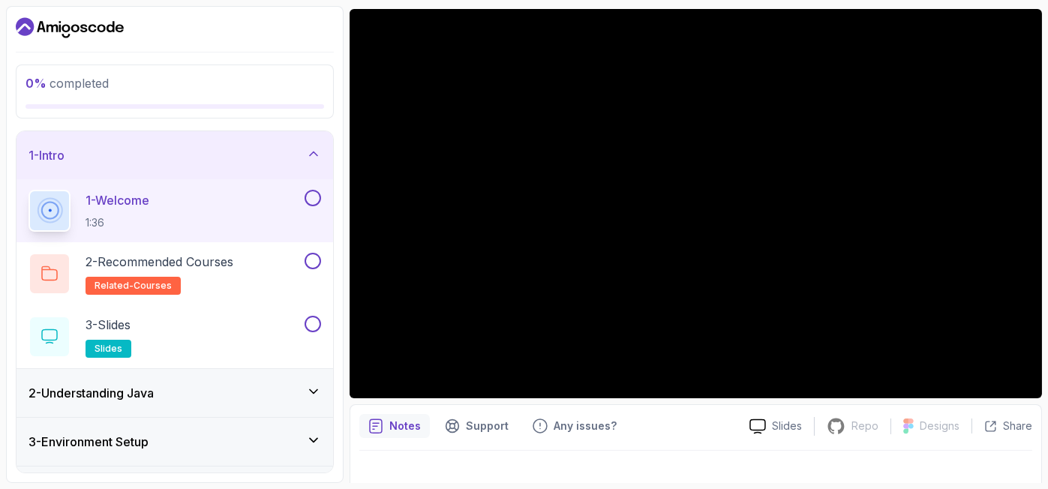
scroll to position [185, 0]
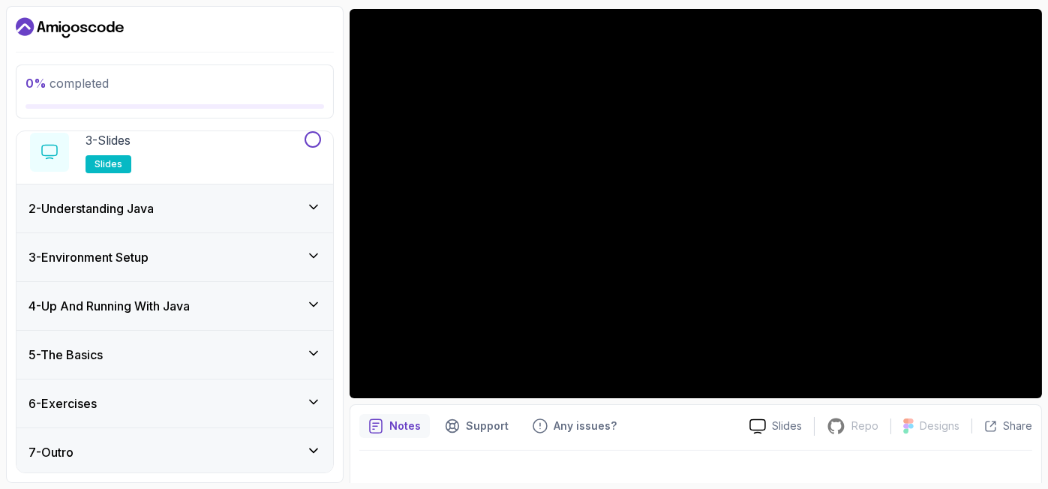
click at [191, 353] on div "5 - The Basics" at bounding box center [175, 355] width 293 height 18
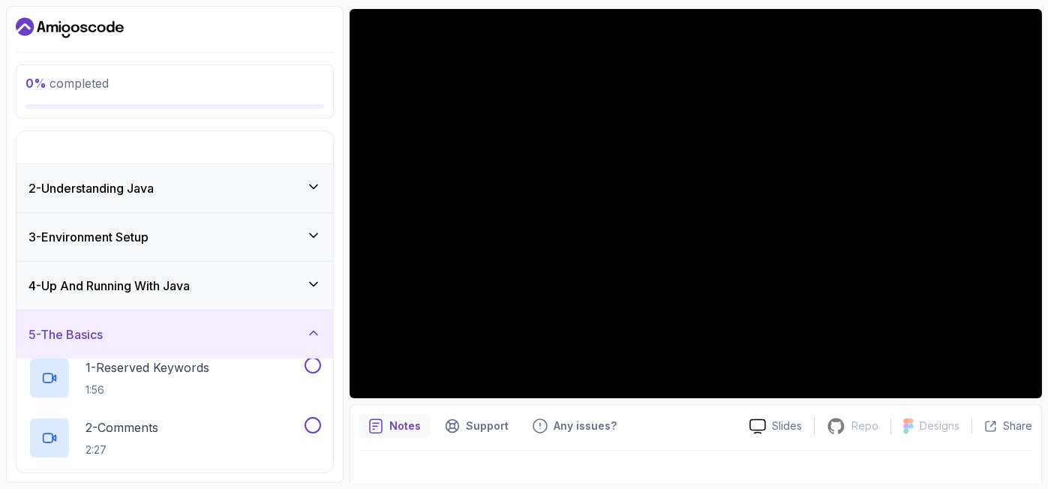
scroll to position [0, 0]
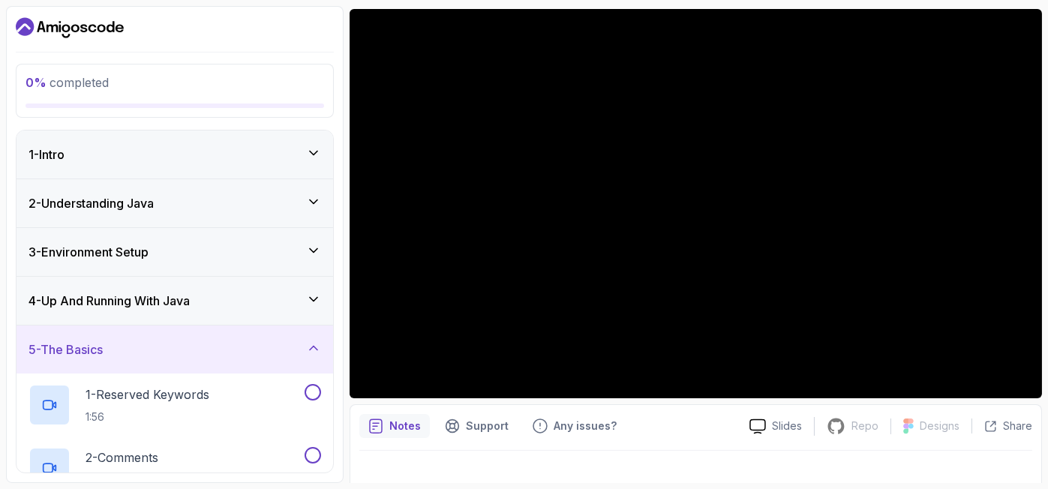
click at [191, 353] on div "5 - The Basics" at bounding box center [175, 350] width 293 height 18
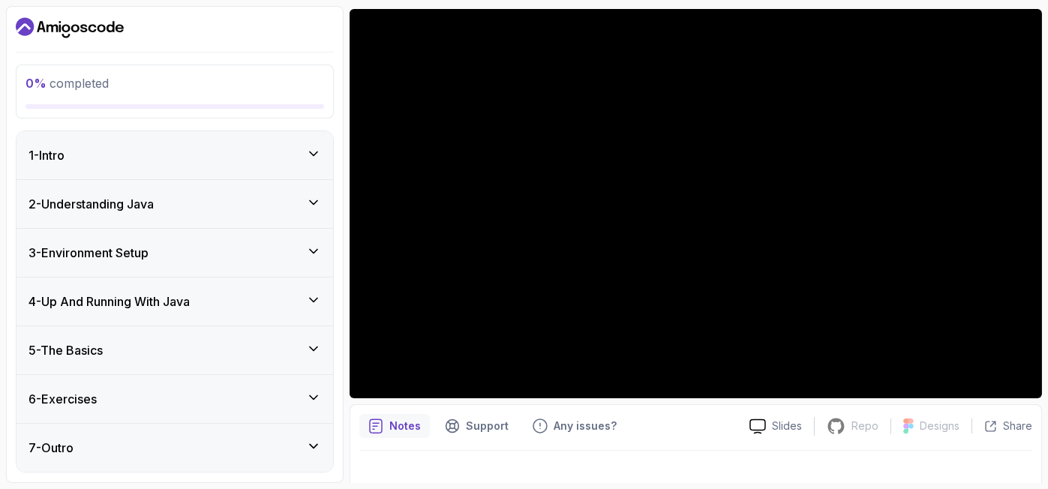
click at [184, 398] on div "6 - Exercises" at bounding box center [175, 399] width 293 height 18
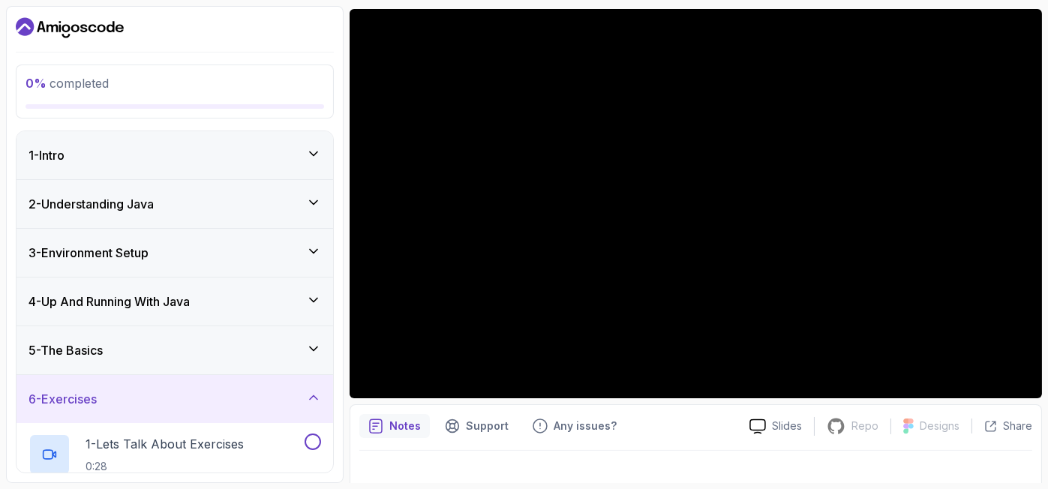
click at [184, 396] on div "6 - Exercises" at bounding box center [175, 399] width 293 height 18
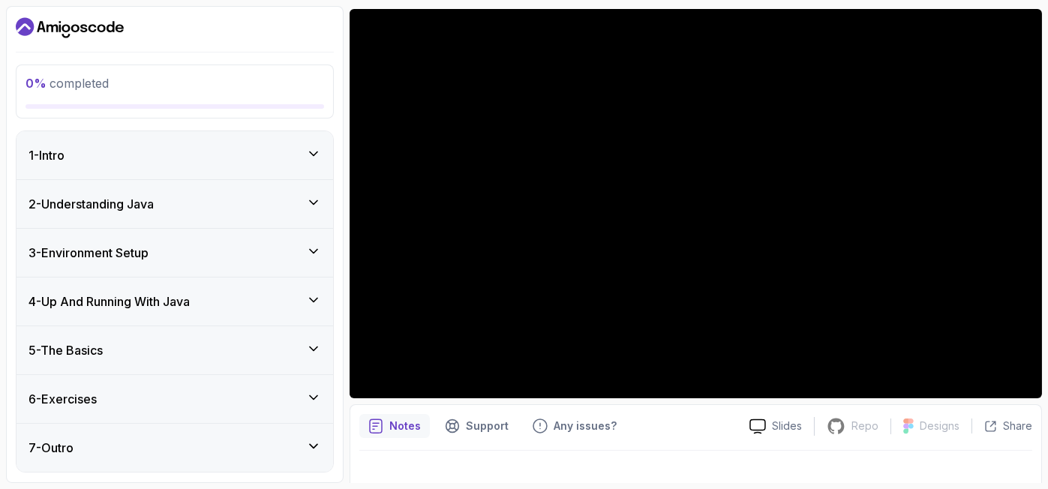
click at [198, 200] on div "2 - Understanding Java" at bounding box center [175, 204] width 293 height 18
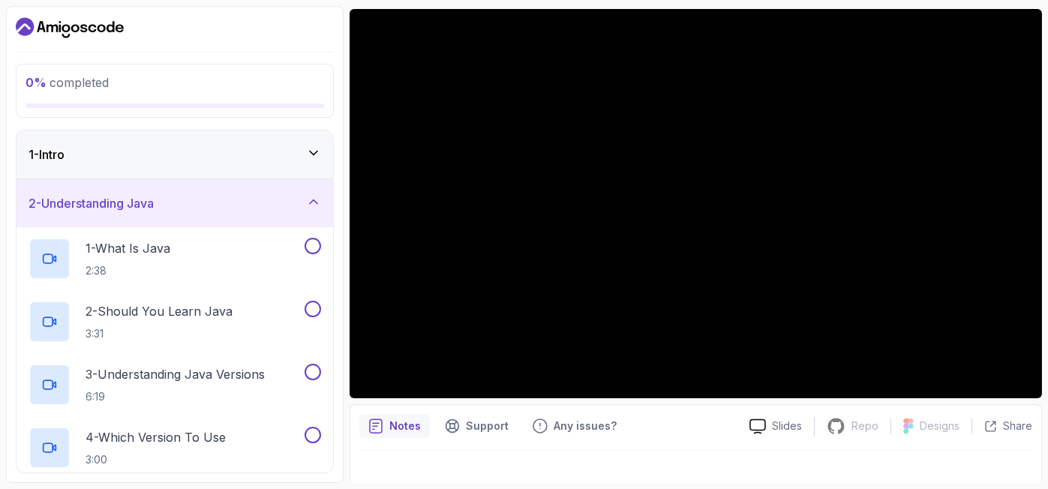
click at [198, 205] on div "2 - Understanding Java" at bounding box center [175, 203] width 293 height 18
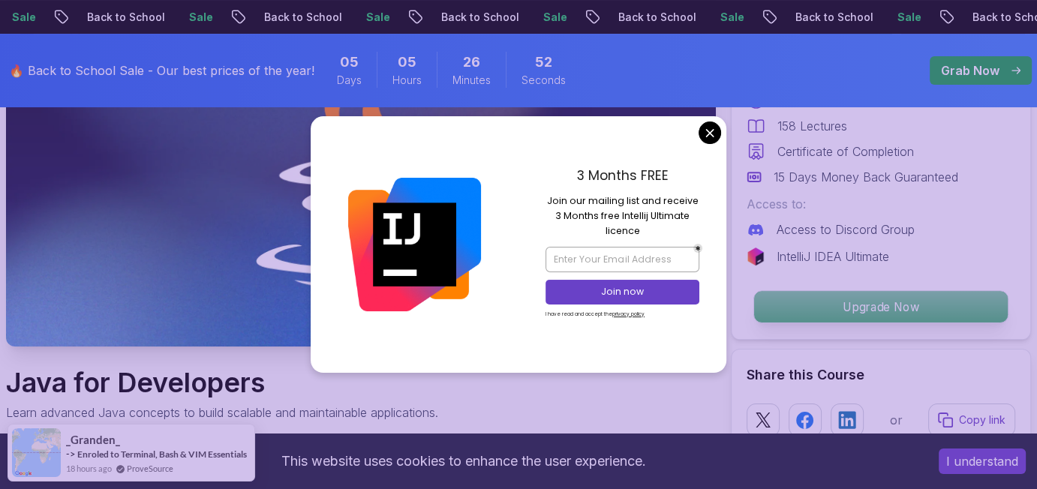
click at [840, 305] on p "Upgrade Now" at bounding box center [881, 307] width 254 height 32
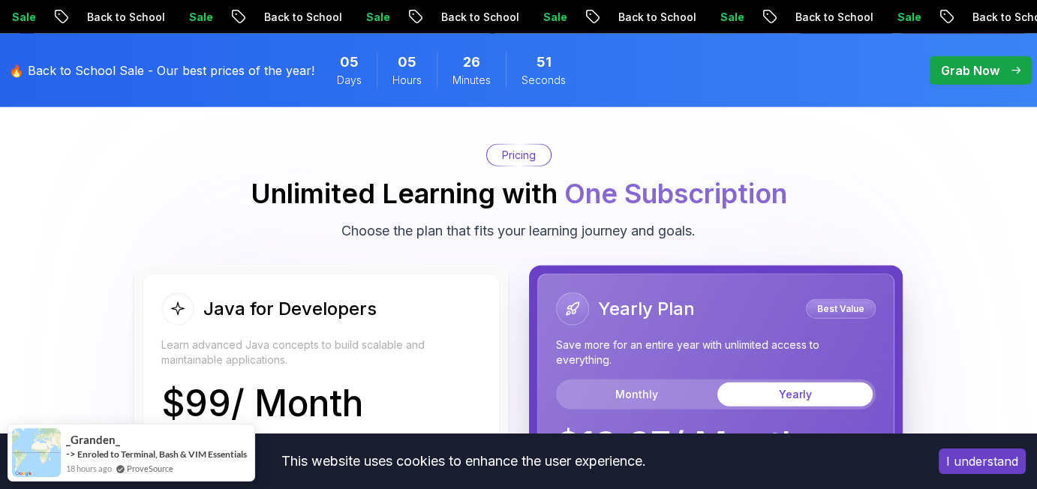
scroll to position [3575, 0]
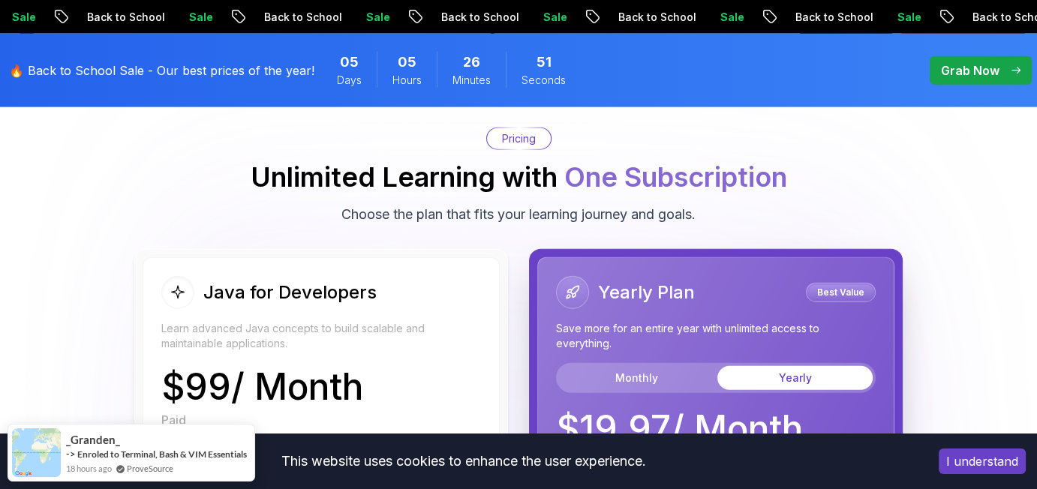
click at [708, 132] on body "Sale Back to School Sale Back to School Sale Back to School Sale Back to School…" at bounding box center [518, 281] width 1037 height 7713
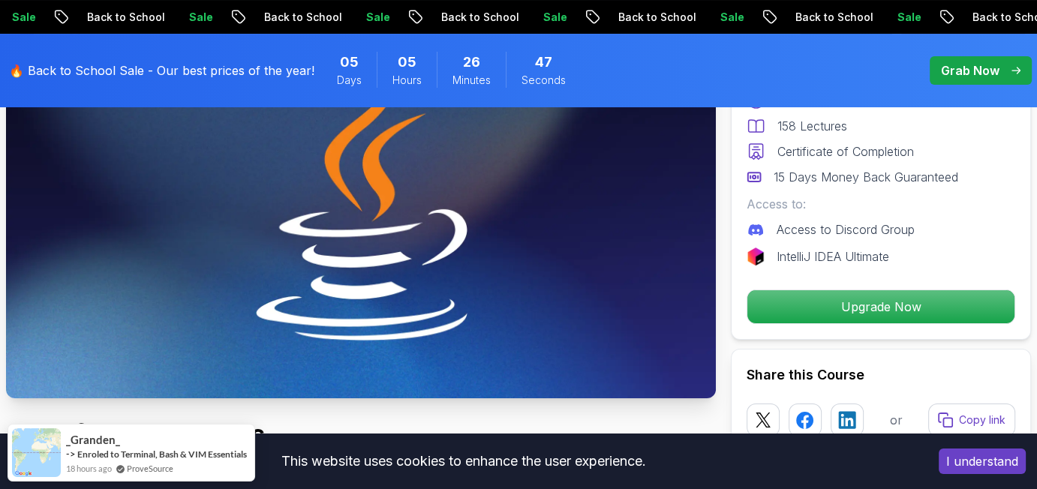
scroll to position [0, 0]
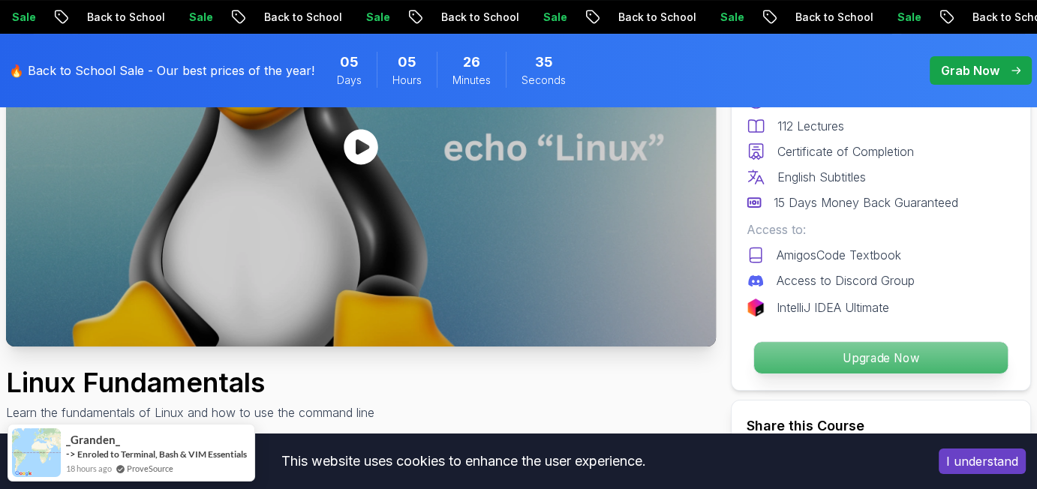
click at [839, 350] on p "Upgrade Now" at bounding box center [881, 358] width 254 height 32
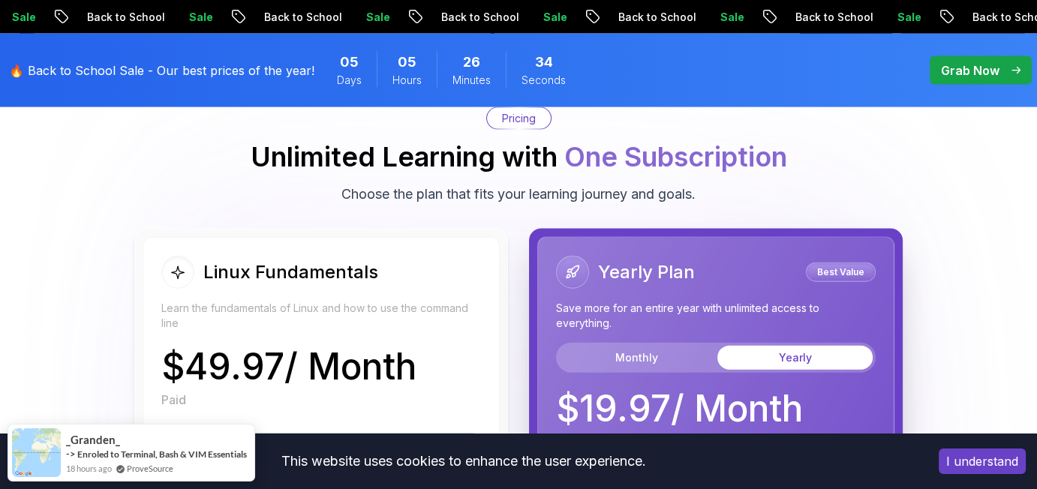
scroll to position [3327, 0]
